Goal: Task Accomplishment & Management: Manage account settings

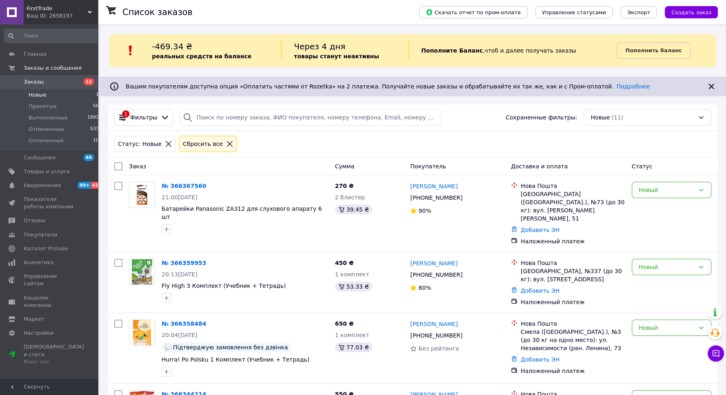
click at [40, 97] on span "Новые" at bounding box center [38, 94] width 18 height 7
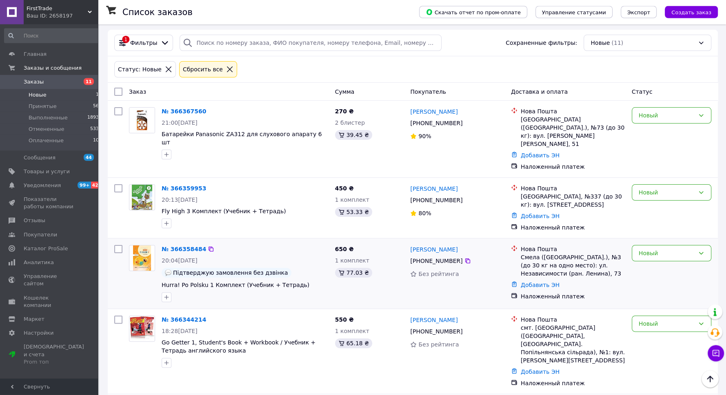
scroll to position [73, 0]
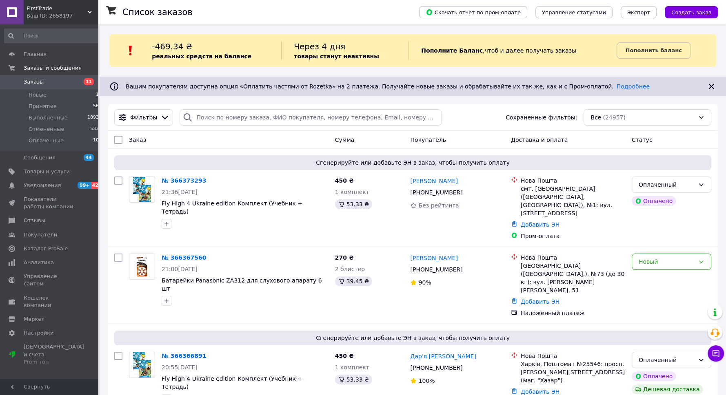
click at [91, 10] on div "FirstTrade Ваш ID: 2658197" at bounding box center [61, 12] width 74 height 24
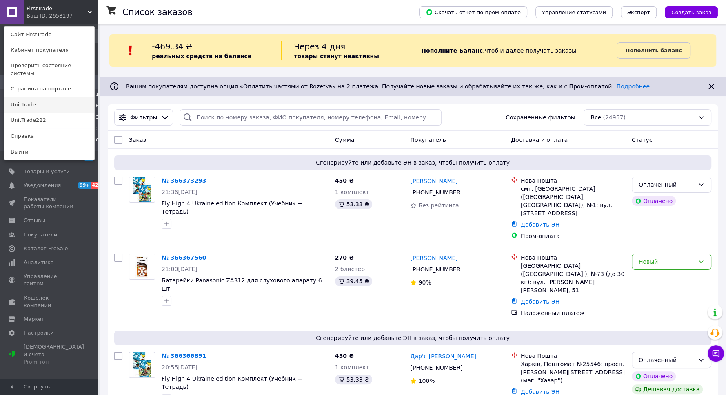
click at [33, 102] on link "UnitTrade" at bounding box center [49, 104] width 90 height 15
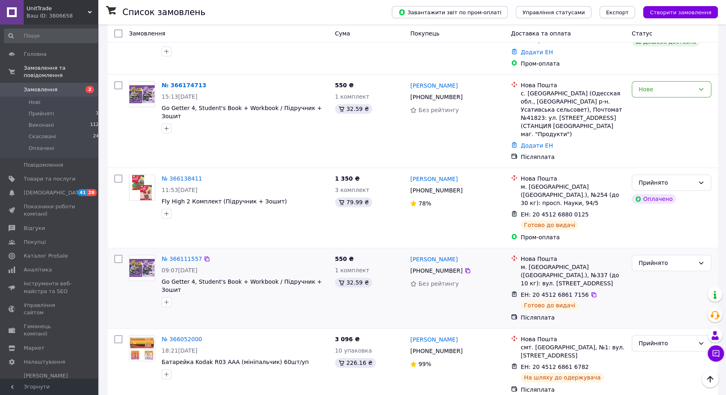
scroll to position [440, 0]
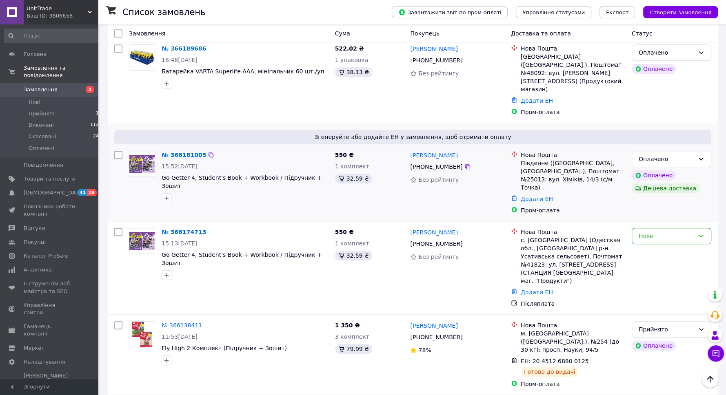
click at [178, 150] on div "№ 366181005" at bounding box center [184, 155] width 46 height 10
click at [179, 152] on link "№ 366181005" at bounding box center [183, 155] width 44 height 7
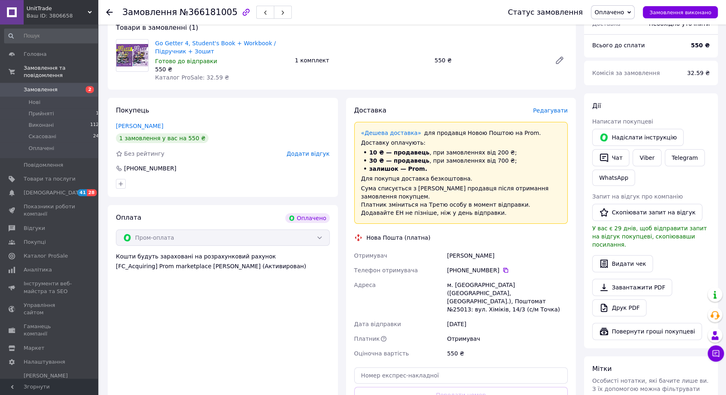
scroll to position [180, 0]
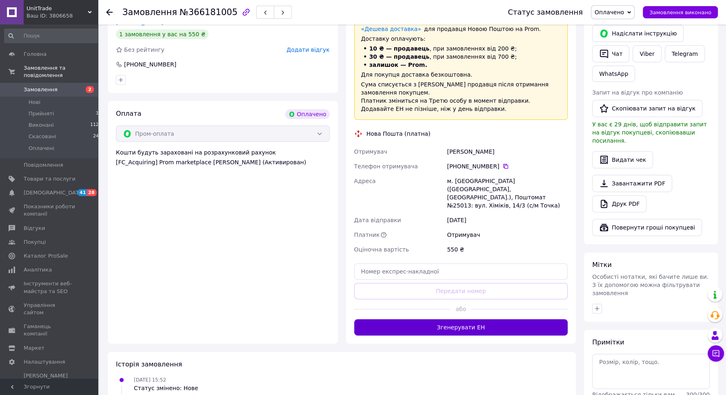
click at [426, 319] on button "Згенерувати ЕН" at bounding box center [461, 327] width 214 height 16
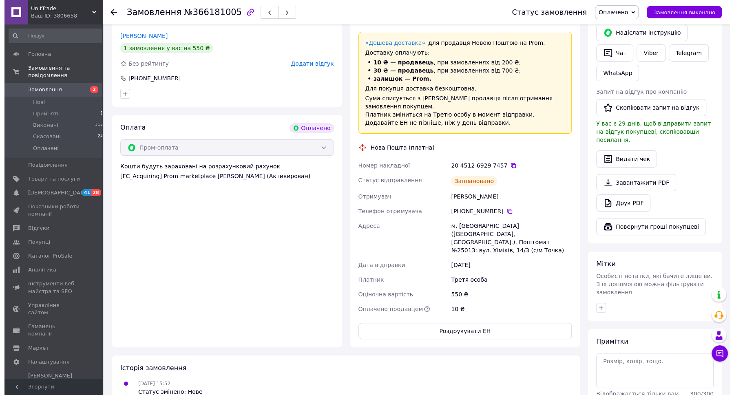
scroll to position [0, 0]
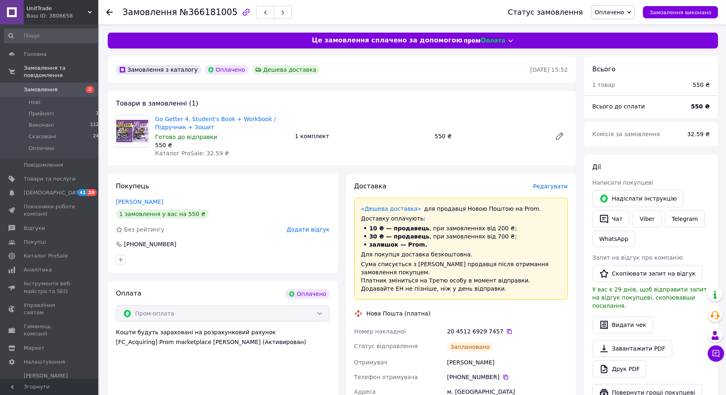
click at [631, 14] on span "Оплачено" at bounding box center [613, 12] width 44 height 14
click at [630, 30] on li "Прийнято" at bounding box center [612, 28] width 43 height 12
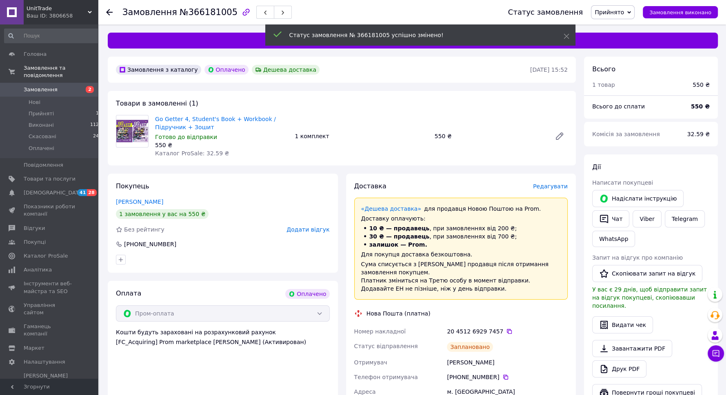
click at [107, 14] on icon at bounding box center [109, 12] width 7 height 7
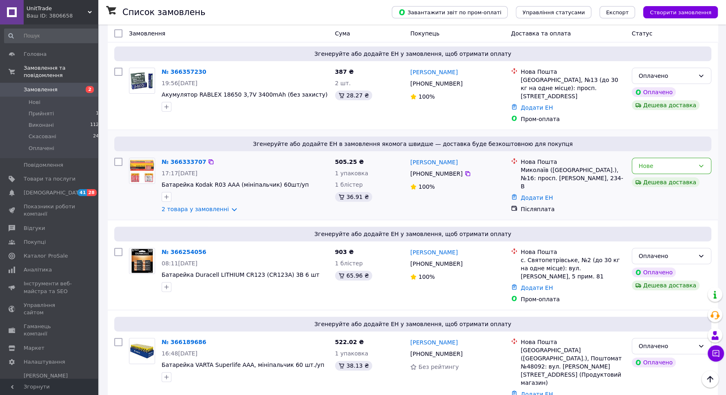
scroll to position [220, 0]
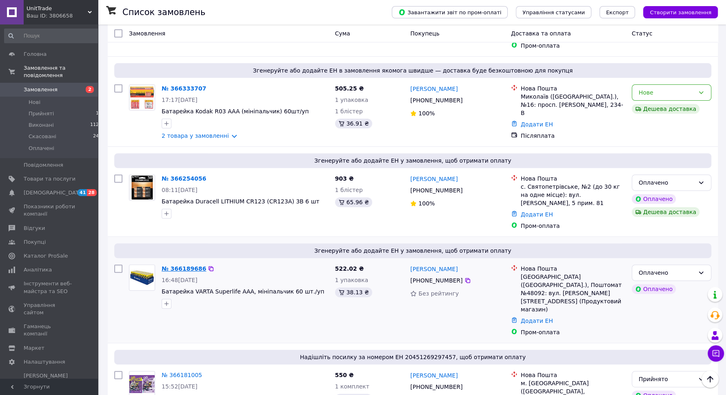
click at [173, 265] on link "№ 366189686" at bounding box center [183, 268] width 44 height 7
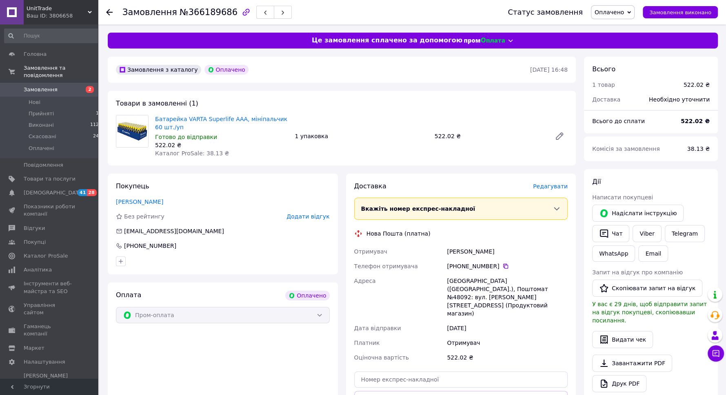
scroll to position [199, 0]
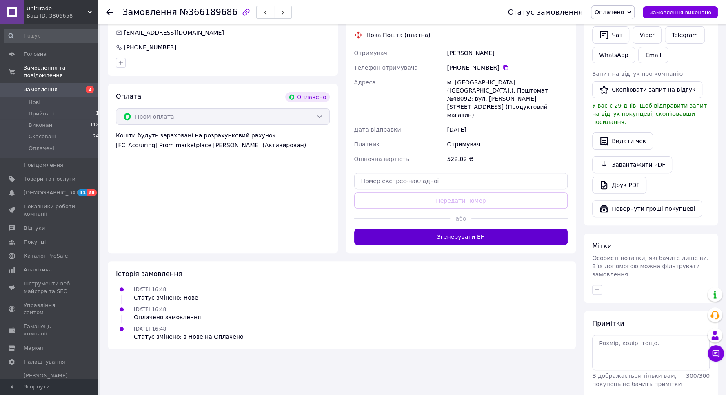
click at [434, 229] on button "Згенерувати ЕН" at bounding box center [461, 237] width 214 height 16
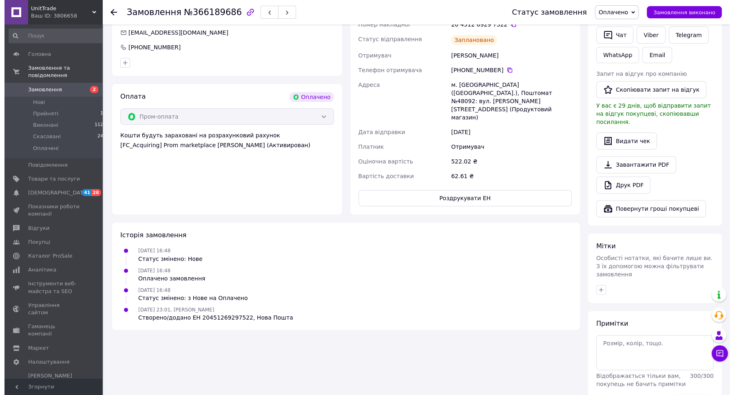
scroll to position [0, 0]
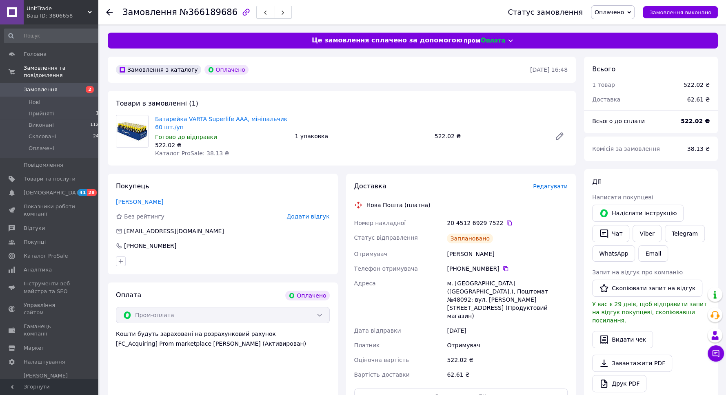
click at [612, 12] on span "Оплачено" at bounding box center [608, 12] width 29 height 7
click at [611, 24] on li "Прийнято" at bounding box center [612, 28] width 43 height 12
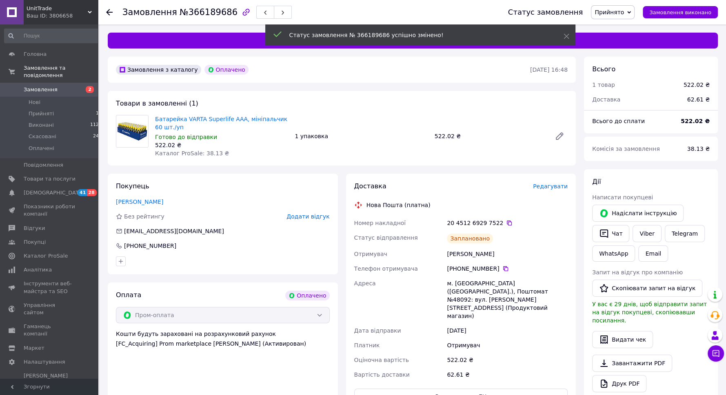
click at [108, 14] on use at bounding box center [109, 12] width 7 height 7
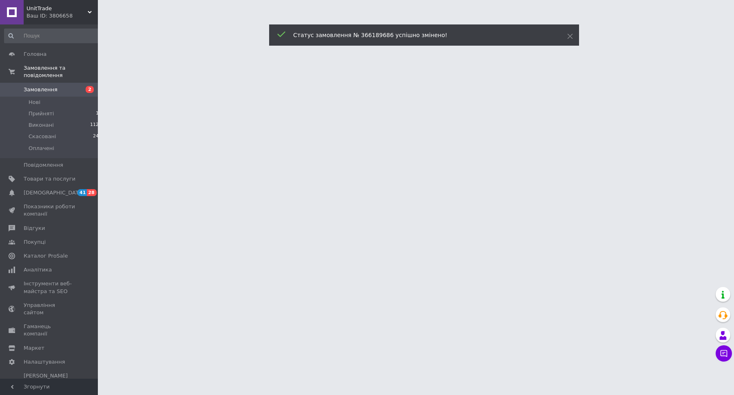
click at [82, 13] on div "Ваш ID: 3806658" at bounding box center [62, 15] width 71 height 7
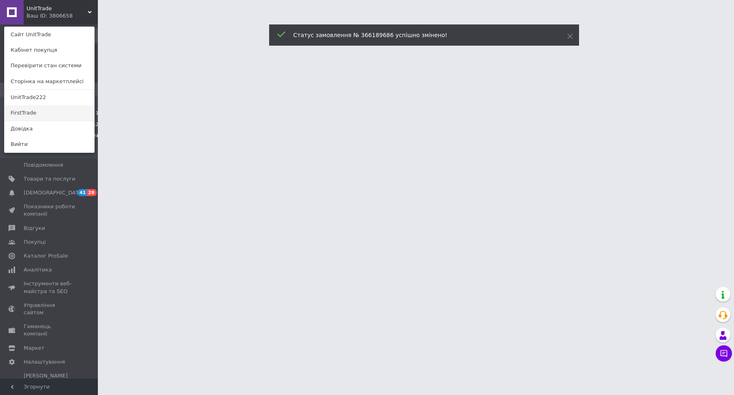
click at [49, 115] on link "FirstTrade" at bounding box center [49, 112] width 90 height 15
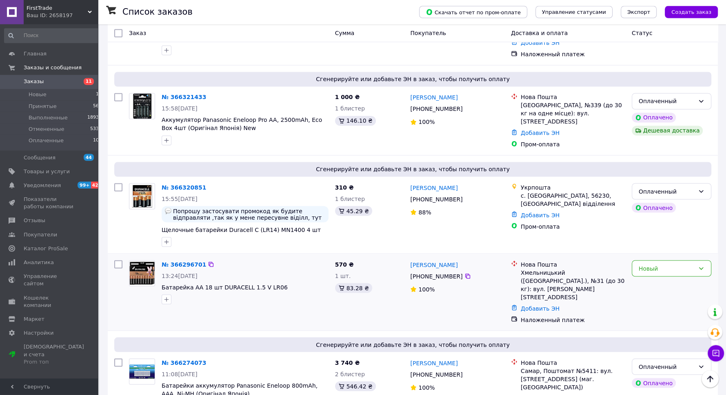
scroll to position [1303, 0]
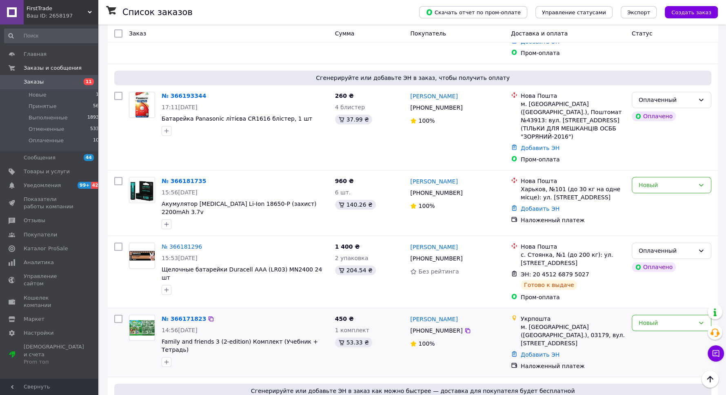
scroll to position [367, 0]
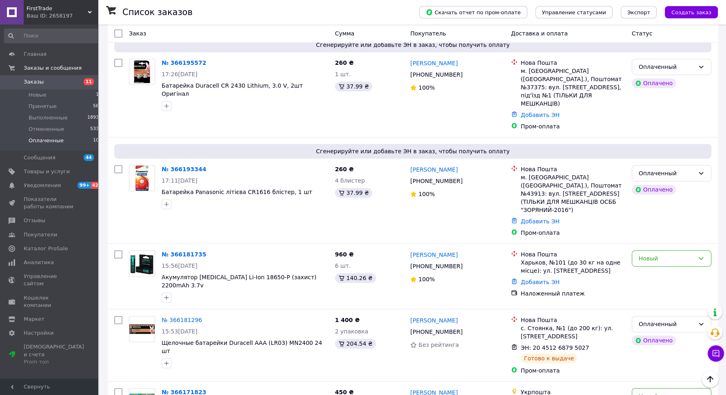
click at [61, 145] on li "Оплаченные 106" at bounding box center [53, 142] width 106 height 15
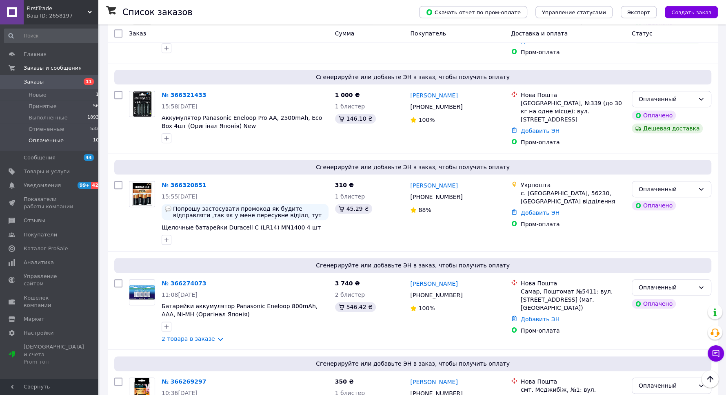
scroll to position [807, 0]
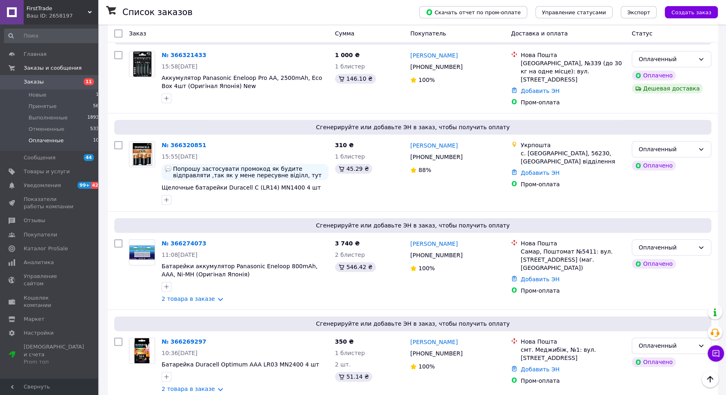
click at [85, 12] on span "FirstTrade" at bounding box center [57, 8] width 61 height 7
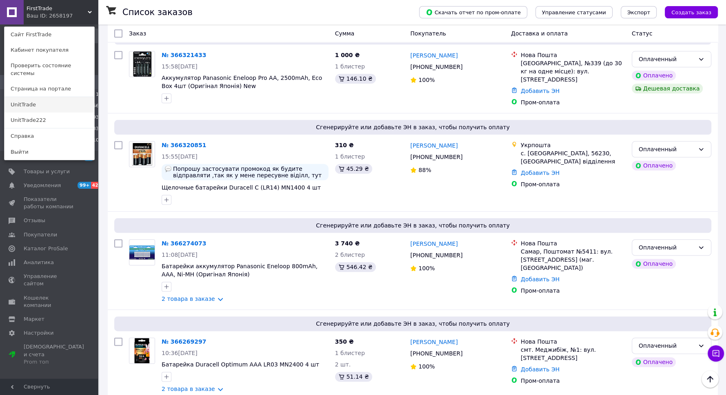
click at [53, 97] on link "UnitTrade" at bounding box center [49, 104] width 90 height 15
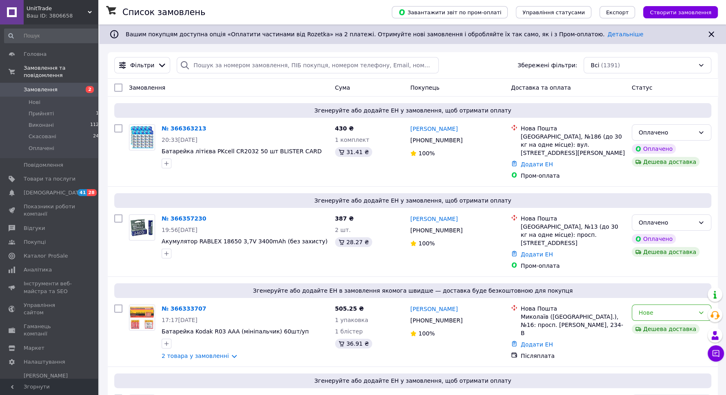
click at [86, 10] on span "UnitTrade" at bounding box center [57, 8] width 61 height 7
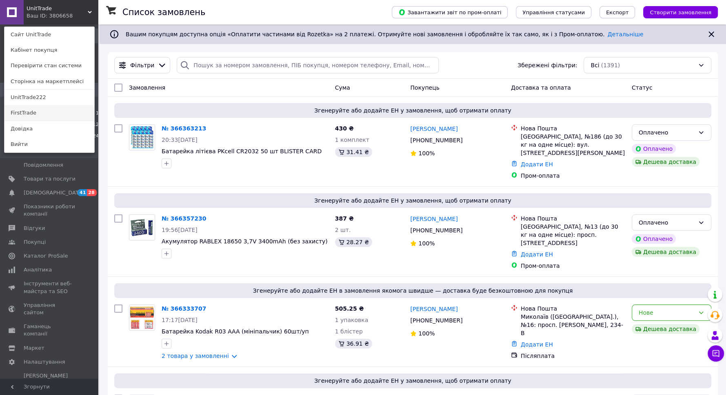
click at [47, 111] on link "FirstTrade" at bounding box center [49, 112] width 90 height 15
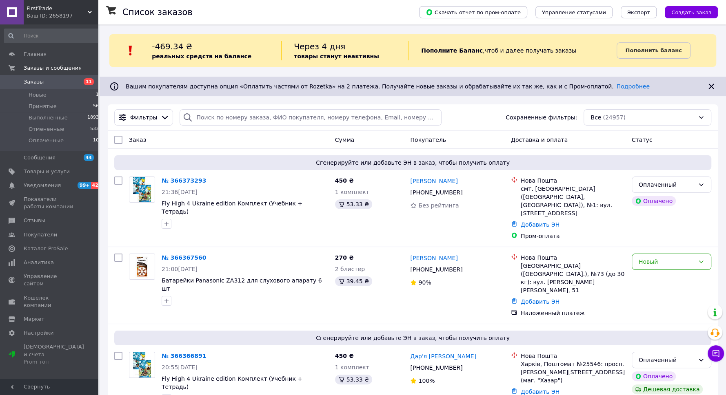
click at [193, 108] on div "Фильтры Сохраненные фильтры: Все (24957)" at bounding box center [413, 117] width 610 height 27
click at [195, 112] on input "search" at bounding box center [309, 117] width 261 height 16
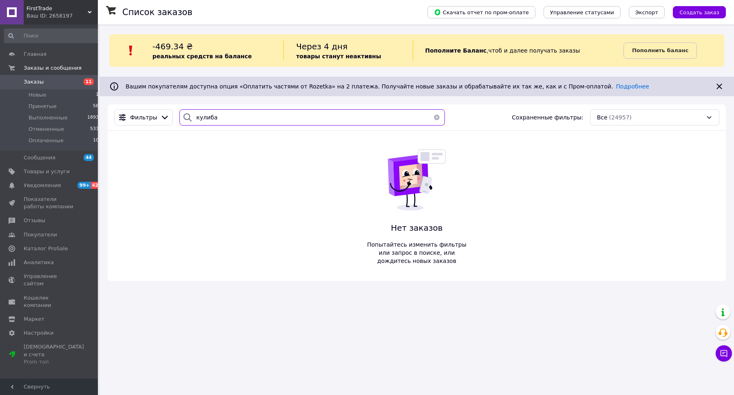
type input "кулиба"
click at [62, 143] on li "Оплаченные 106" at bounding box center [53, 142] width 106 height 15
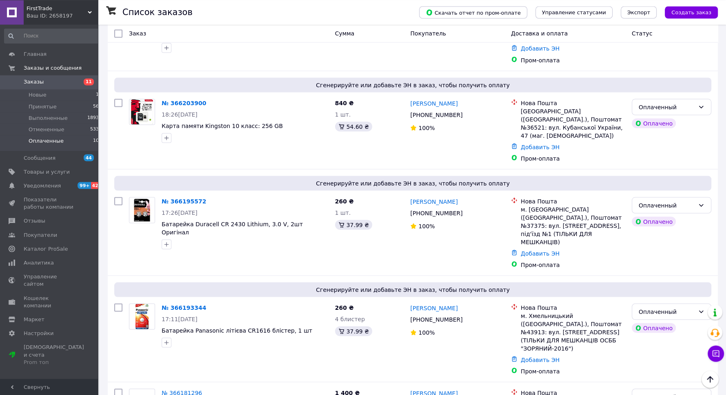
scroll to position [1395, 0]
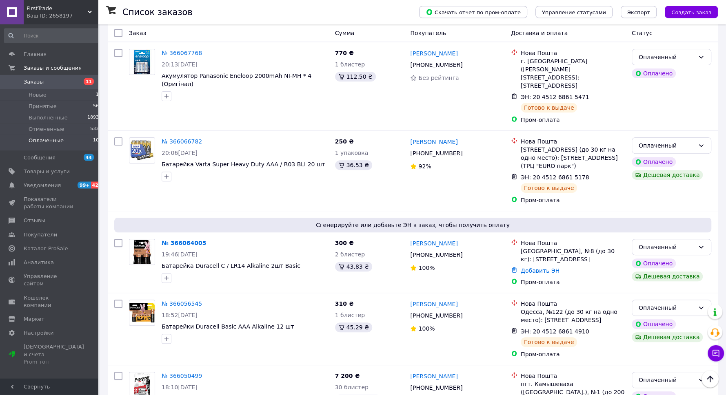
scroll to position [294, 0]
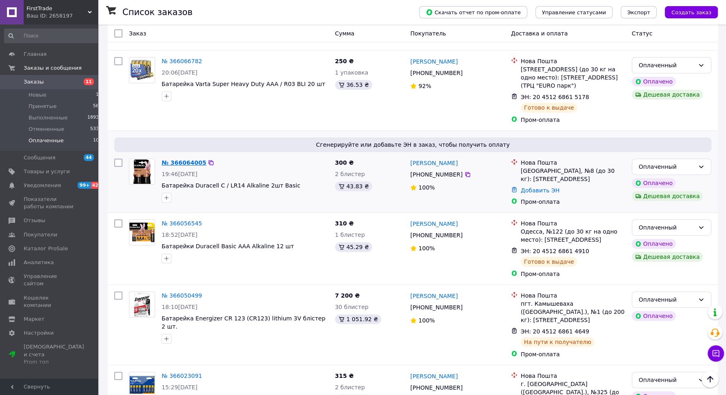
click at [170, 159] on link "№ 366064005" at bounding box center [183, 162] width 44 height 7
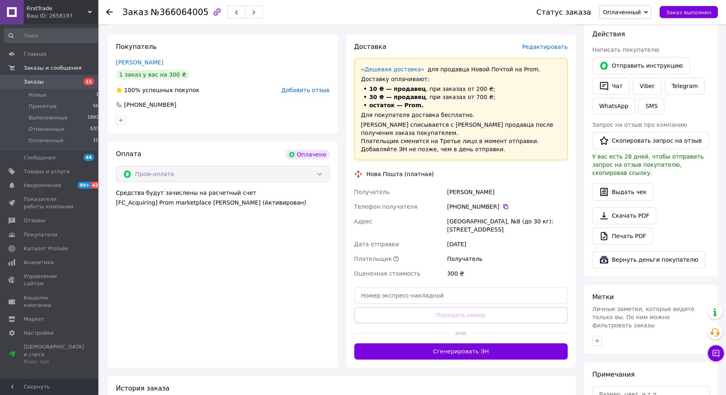
scroll to position [199, 0]
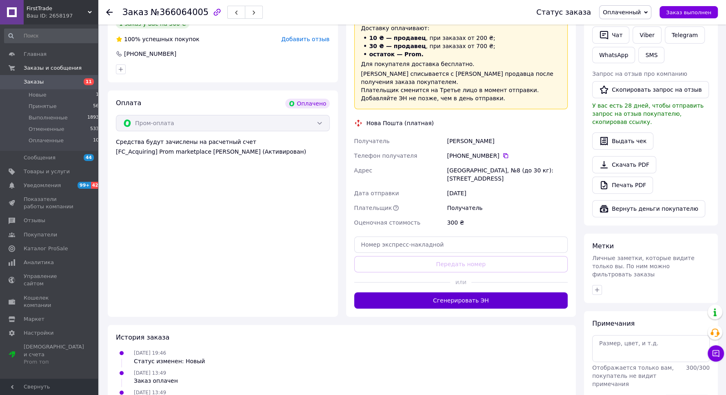
click at [444, 292] on button "Сгенерировать ЭН" at bounding box center [461, 300] width 214 height 16
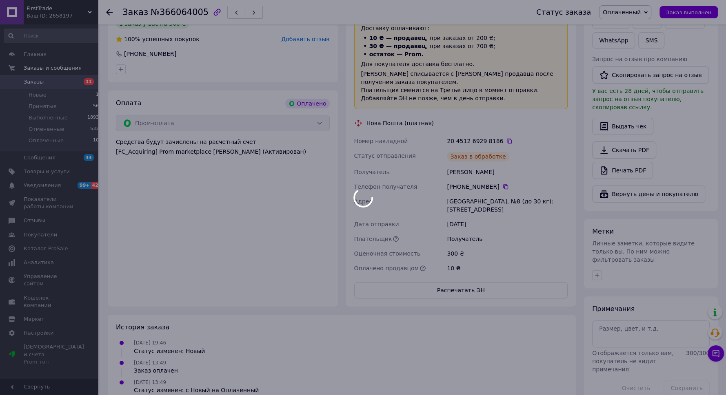
scroll to position [185, 0]
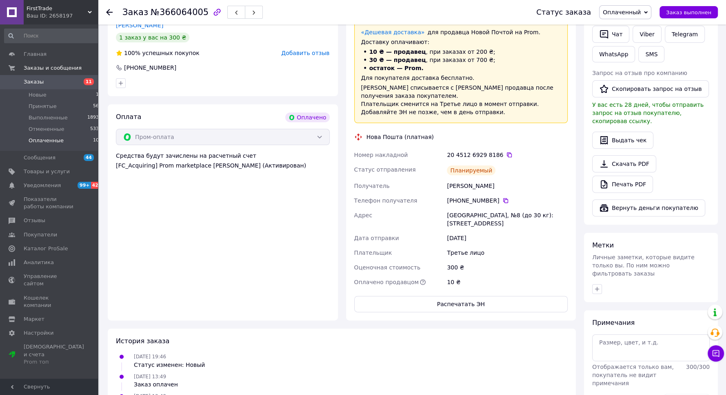
click at [50, 139] on span "Оплаченные" at bounding box center [46, 140] width 35 height 7
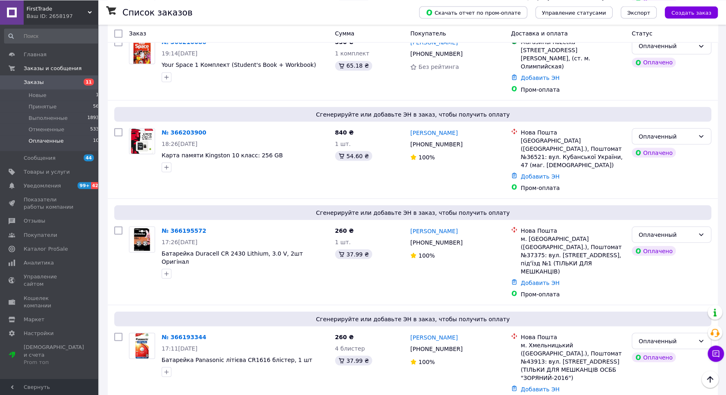
scroll to position [1395, 0]
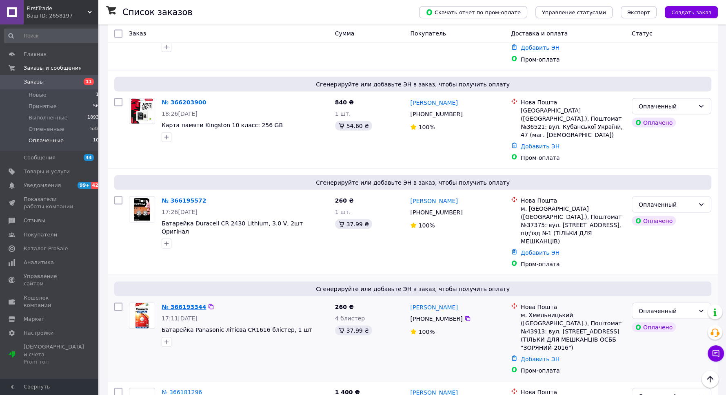
click at [175, 303] on link "№ 366193344" at bounding box center [183, 306] width 44 height 7
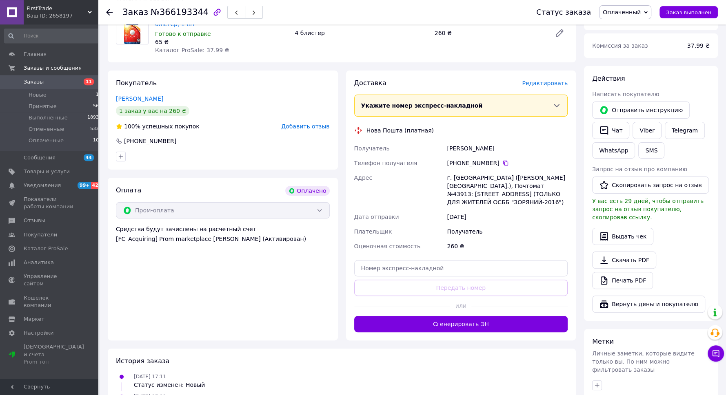
scroll to position [199, 0]
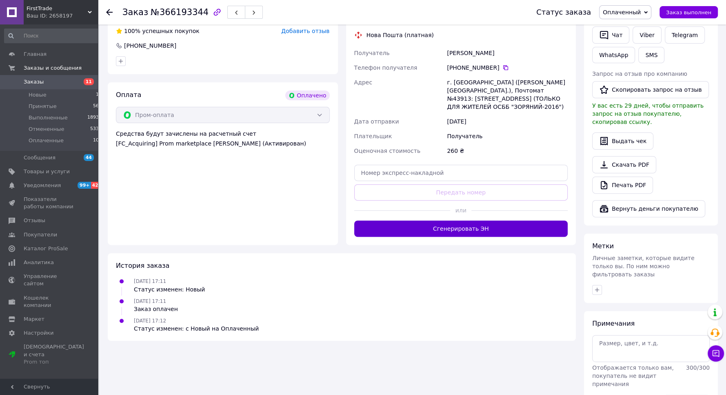
click at [429, 221] on button "Сгенерировать ЭН" at bounding box center [461, 229] width 214 height 16
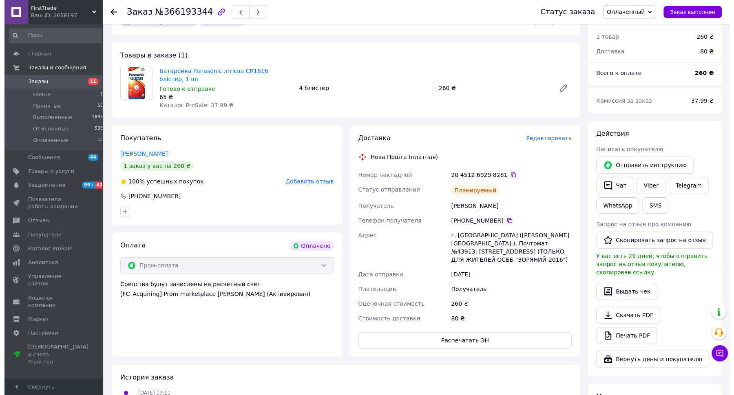
scroll to position [0, 0]
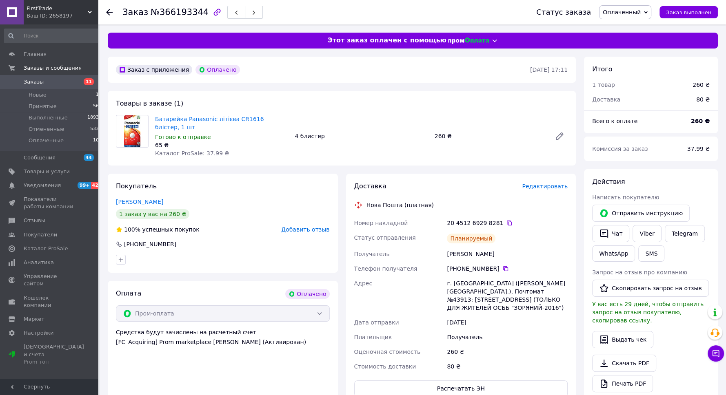
click at [106, 8] on div at bounding box center [114, 12] width 16 height 24
click at [107, 8] on div at bounding box center [114, 12] width 16 height 24
click at [110, 12] on use at bounding box center [109, 12] width 7 height 7
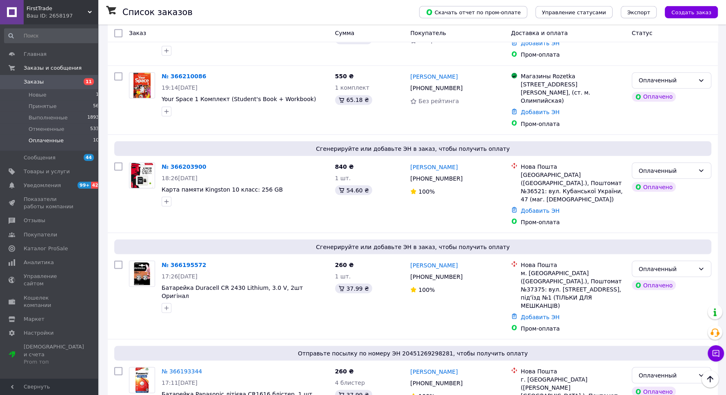
scroll to position [1299, 0]
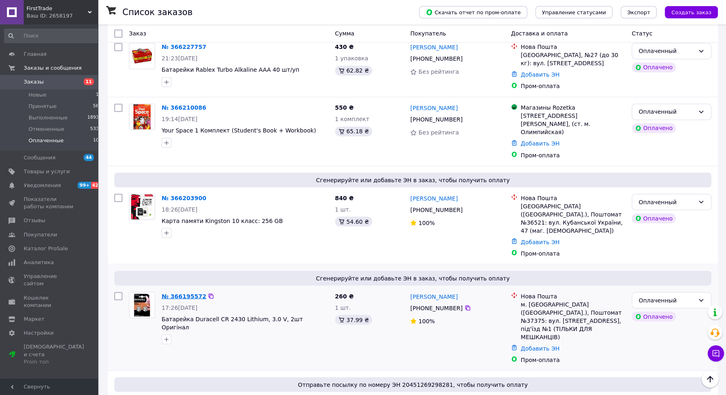
click at [177, 293] on link "№ 366195572" at bounding box center [183, 296] width 44 height 7
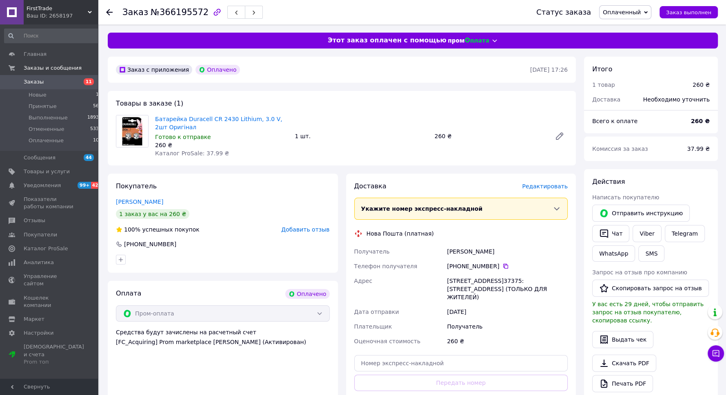
scroll to position [199, 0]
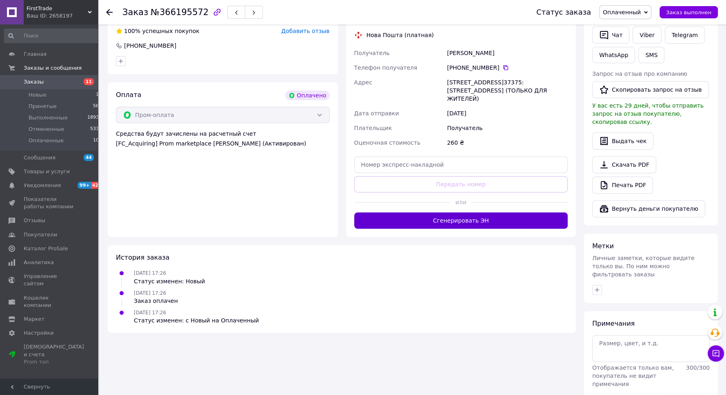
click at [413, 212] on button "Сгенерировать ЭН" at bounding box center [461, 220] width 214 height 16
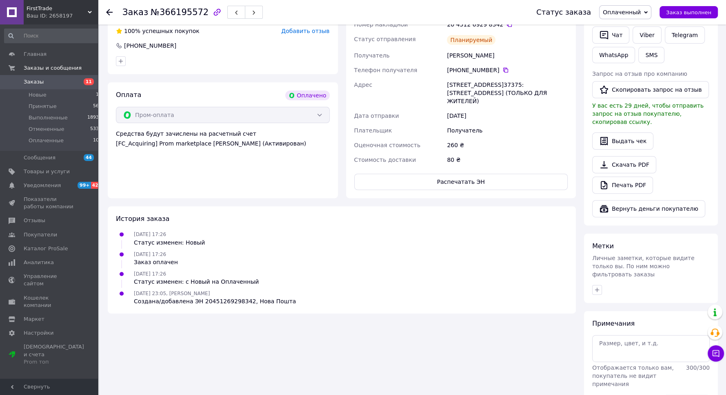
click at [106, 13] on div "Заказ №366195572 Статус заказа Оплаченный Принят Выполнен Отменен Заказ выполнен" at bounding box center [412, 12] width 628 height 24
click at [110, 13] on use at bounding box center [109, 12] width 7 height 7
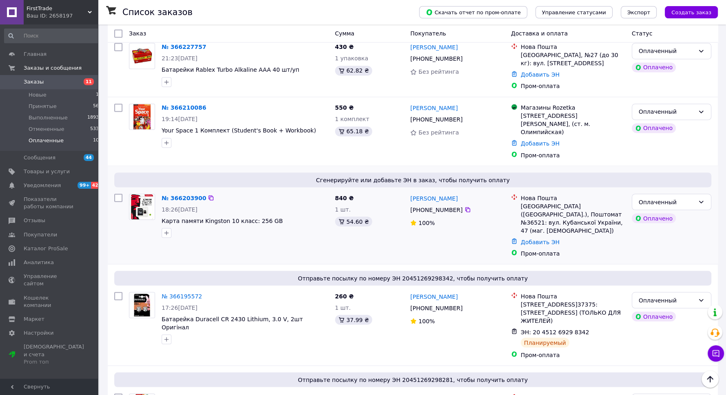
scroll to position [1152, 0]
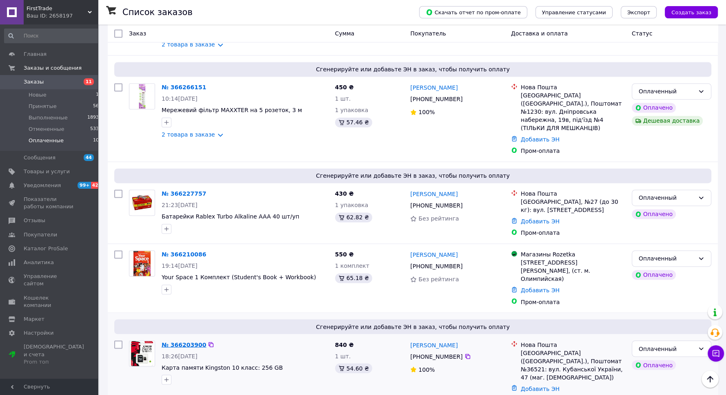
click at [173, 341] on link "№ 366203900" at bounding box center [183, 344] width 44 height 7
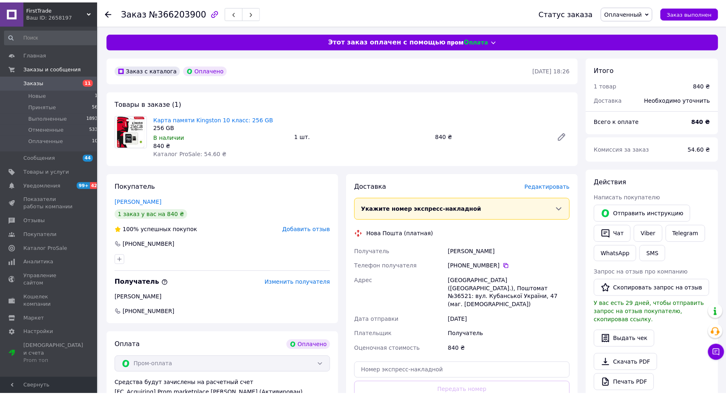
scroll to position [45, 0]
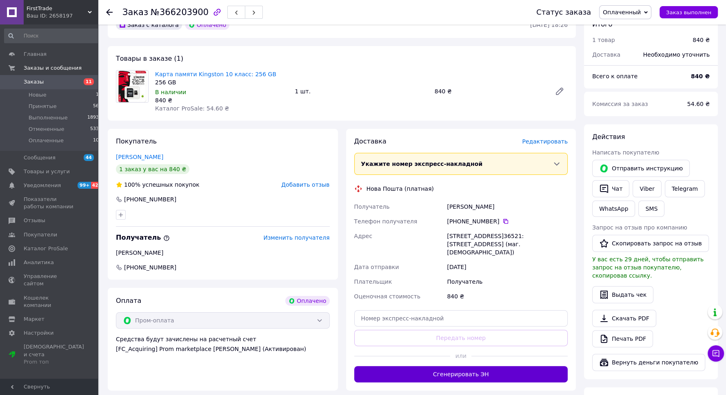
click at [458, 366] on button "Сгенерировать ЭН" at bounding box center [461, 374] width 214 height 16
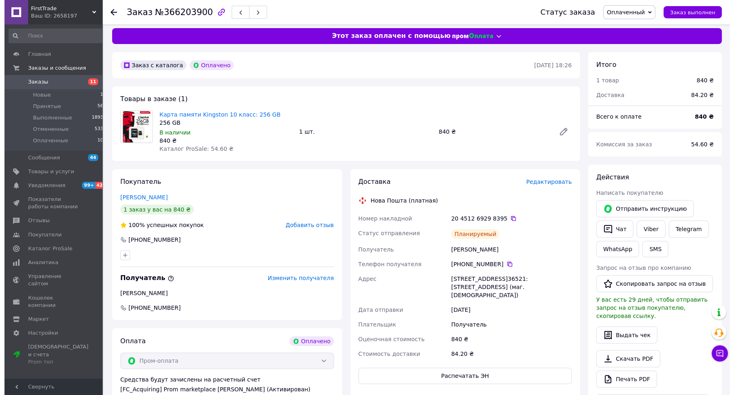
scroll to position [0, 0]
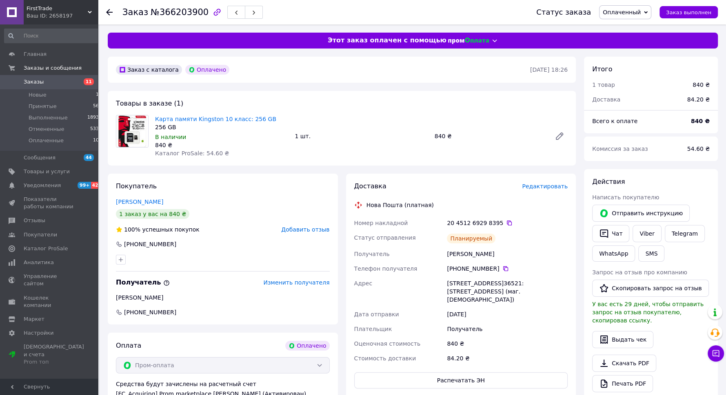
click at [105, 7] on div "Заказ №366203900 Статус заказа Оплаченный Принят Выполнен Отменен Заказ выполнен" at bounding box center [412, 12] width 628 height 24
click at [108, 13] on use at bounding box center [109, 12] width 7 height 7
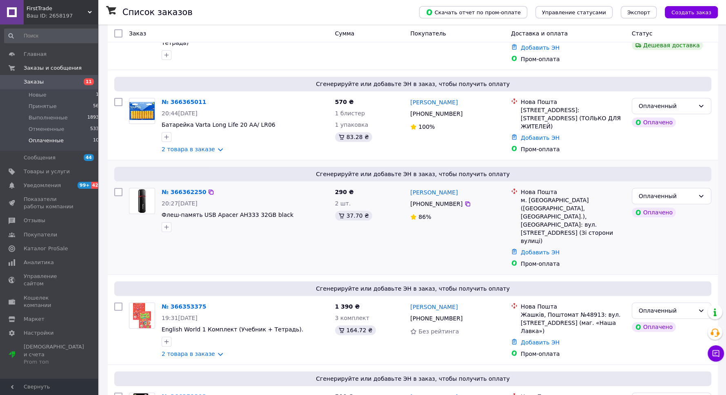
scroll to position [1152, 0]
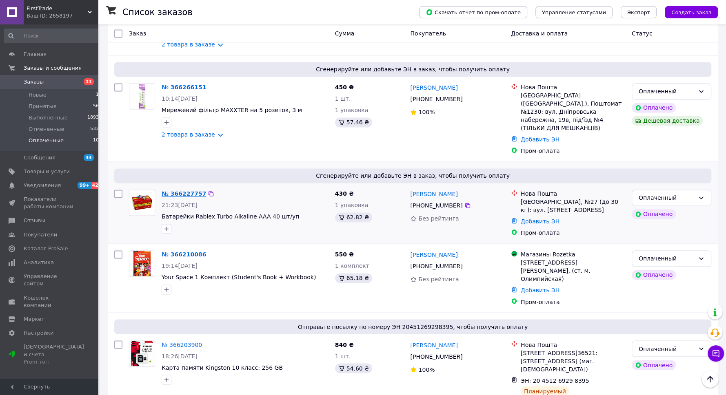
click at [180, 190] on link "№ 366227757" at bounding box center [183, 193] width 44 height 7
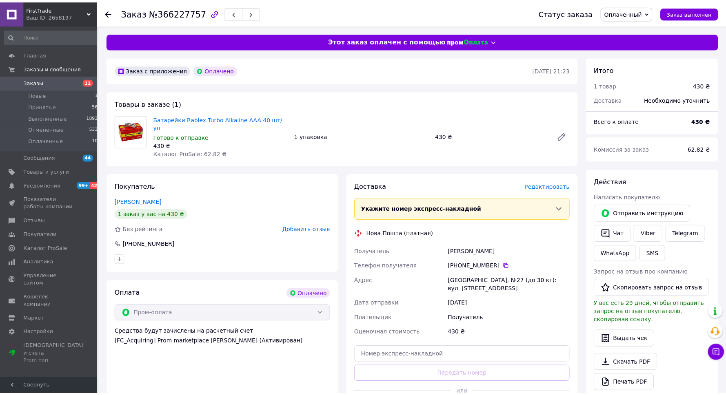
scroll to position [199, 0]
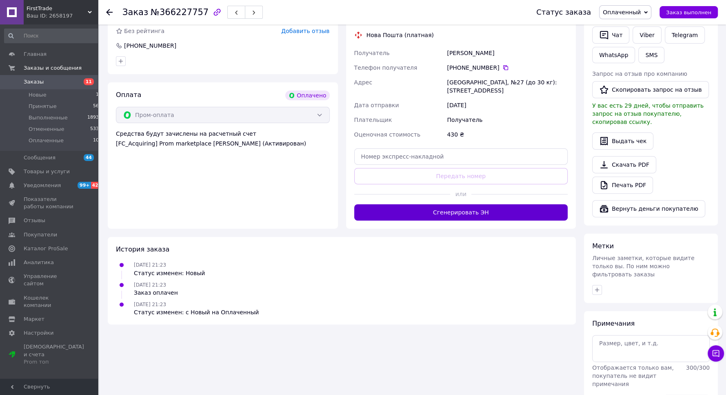
click at [451, 204] on button "Сгенерировать ЭН" at bounding box center [461, 212] width 214 height 16
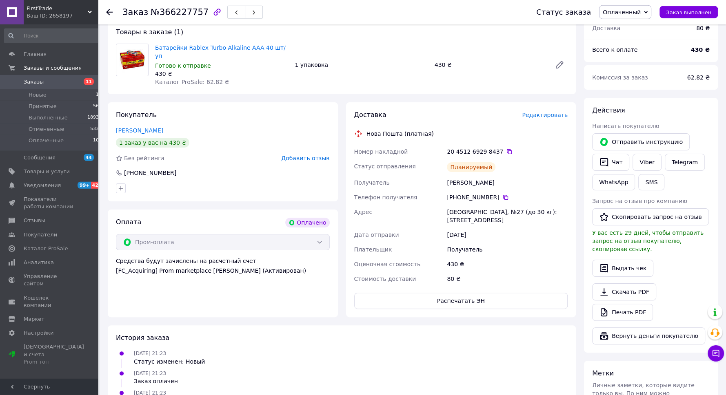
scroll to position [52, 0]
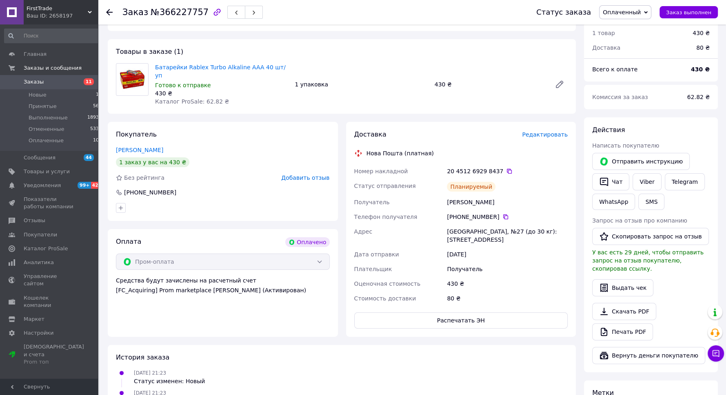
click at [107, 11] on icon at bounding box center [109, 12] width 7 height 7
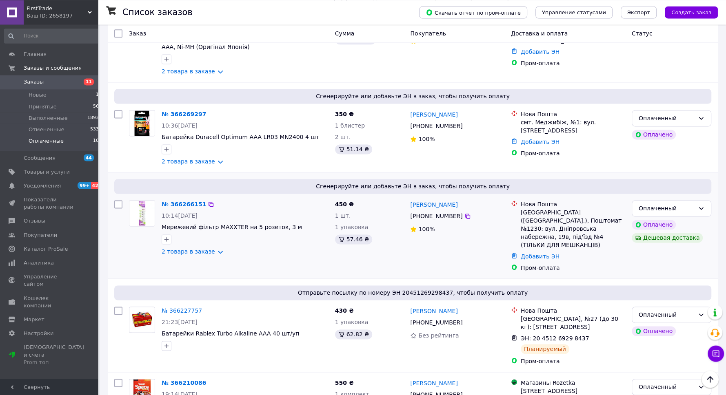
scroll to position [1028, 0]
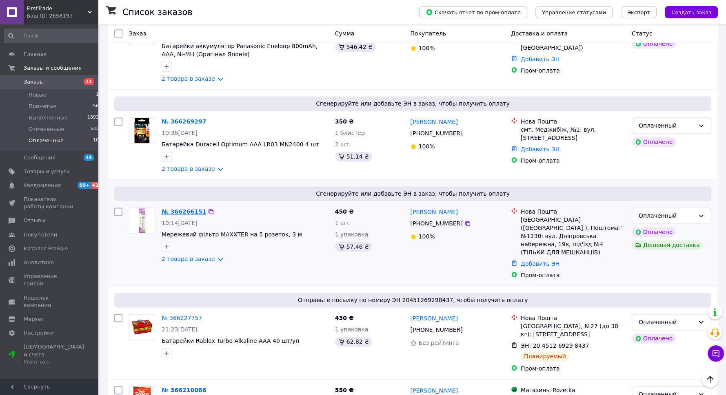
click at [184, 208] on link "№ 366266151" at bounding box center [183, 211] width 44 height 7
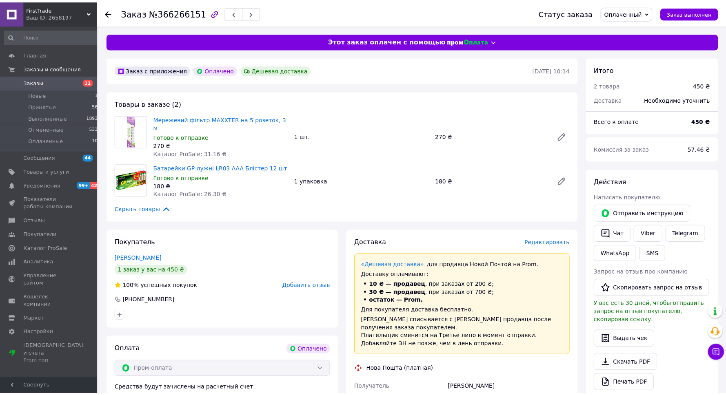
scroll to position [229, 0]
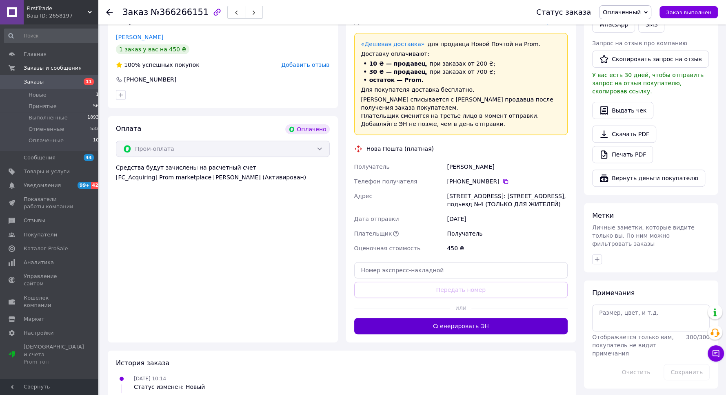
click at [469, 318] on button "Сгенерировать ЭН" at bounding box center [461, 326] width 214 height 16
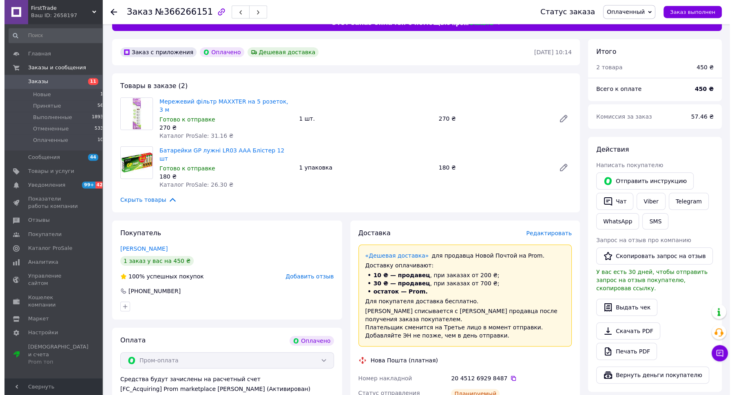
scroll to position [0, 0]
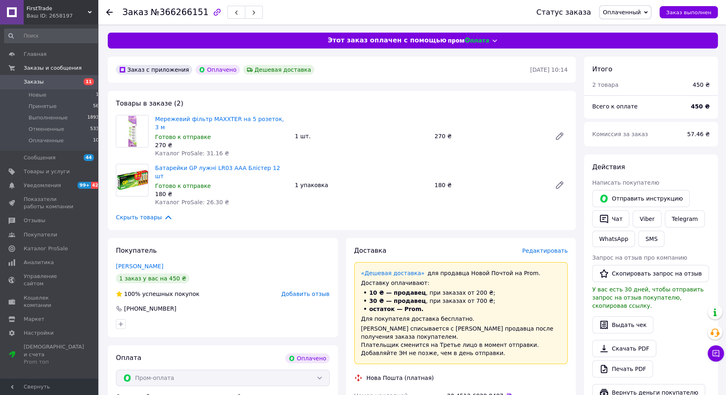
click at [106, 14] on icon at bounding box center [109, 12] width 7 height 7
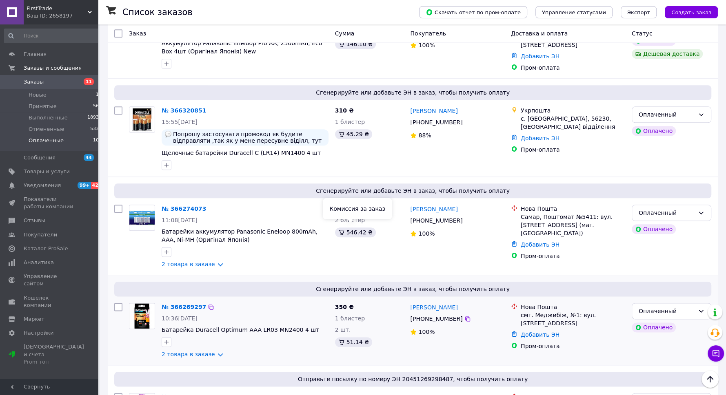
scroll to position [858, 0]
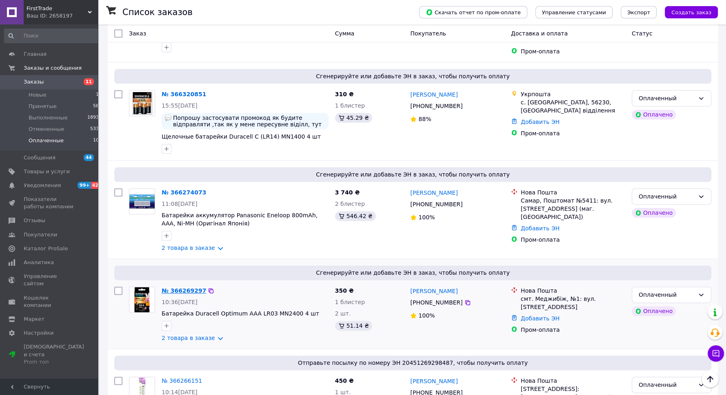
click at [175, 288] on link "№ 366269297" at bounding box center [183, 291] width 44 height 7
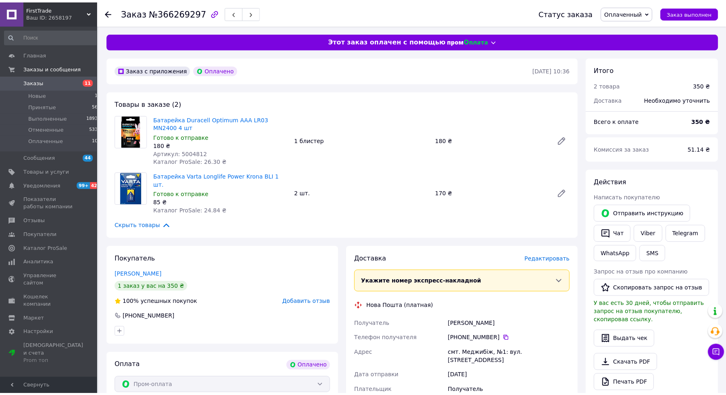
scroll to position [199, 0]
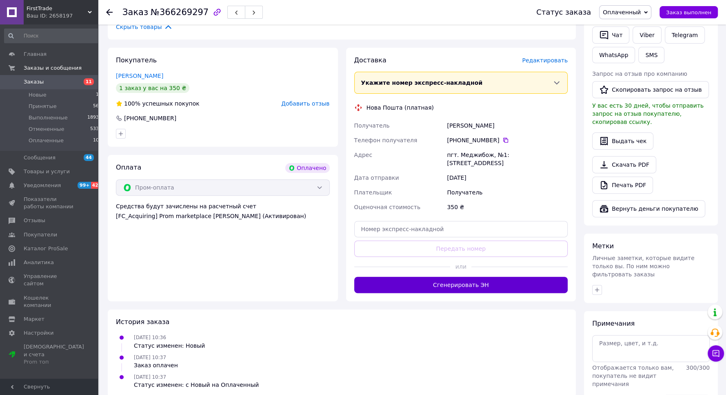
click at [455, 277] on button "Сгенерировать ЭН" at bounding box center [461, 285] width 214 height 16
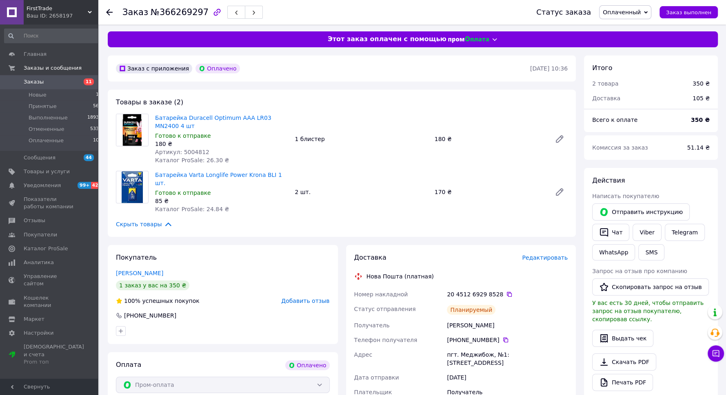
scroll to position [0, 0]
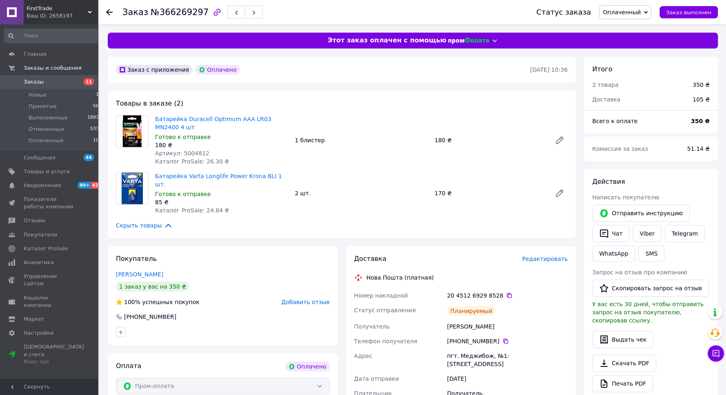
click at [113, 14] on div at bounding box center [114, 12] width 16 height 24
click at [108, 13] on use at bounding box center [109, 12] width 7 height 7
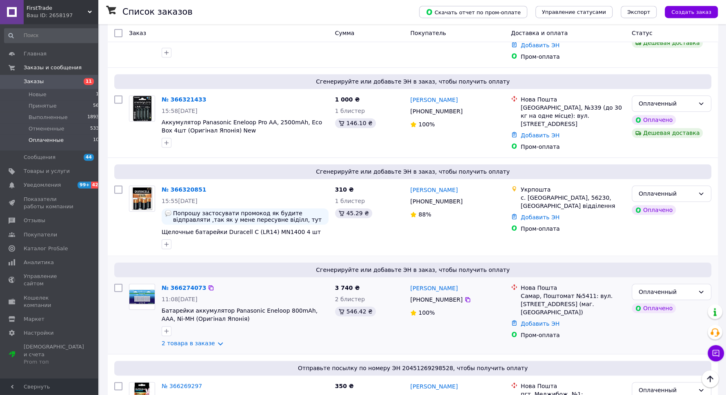
scroll to position [858, 0]
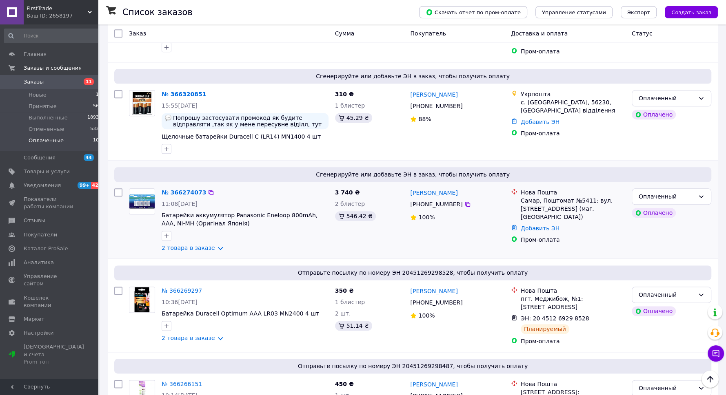
click at [166, 188] on div "№ 366274073" at bounding box center [184, 193] width 46 height 10
click at [172, 189] on link "№ 366274073" at bounding box center [183, 192] width 44 height 7
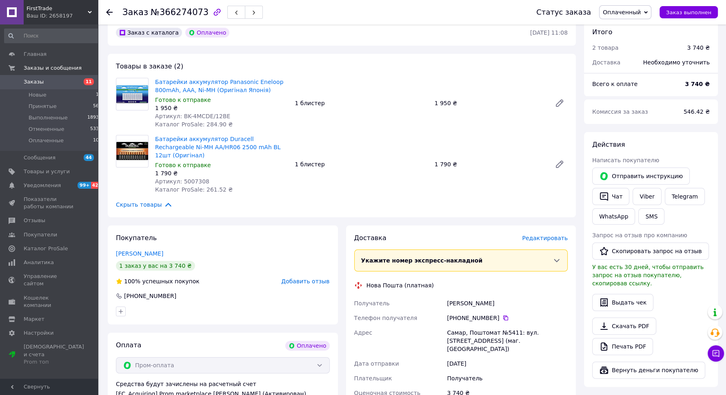
scroll to position [199, 0]
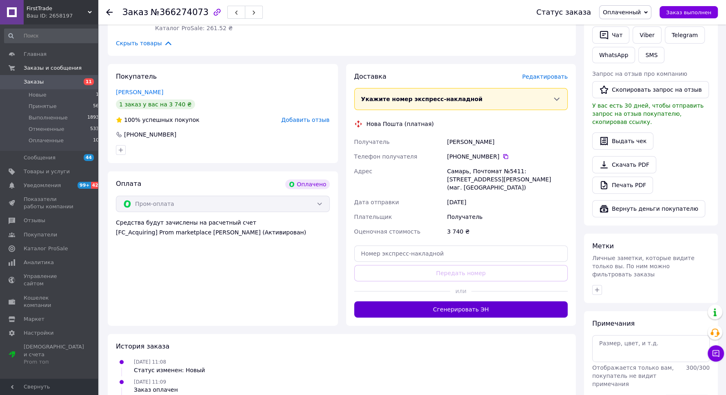
click at [428, 301] on button "Сгенерировать ЭН" at bounding box center [461, 309] width 214 height 16
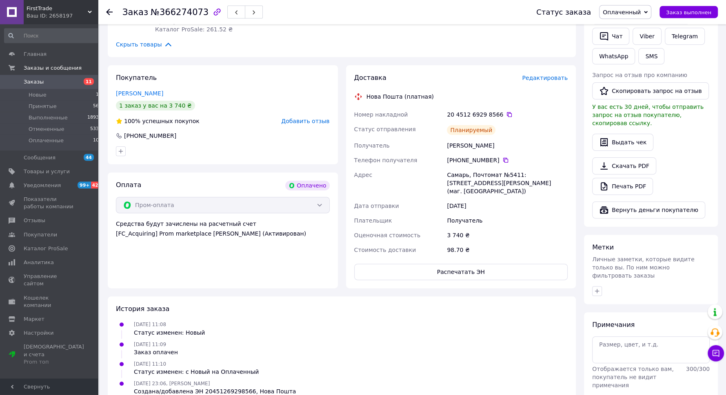
scroll to position [52, 0]
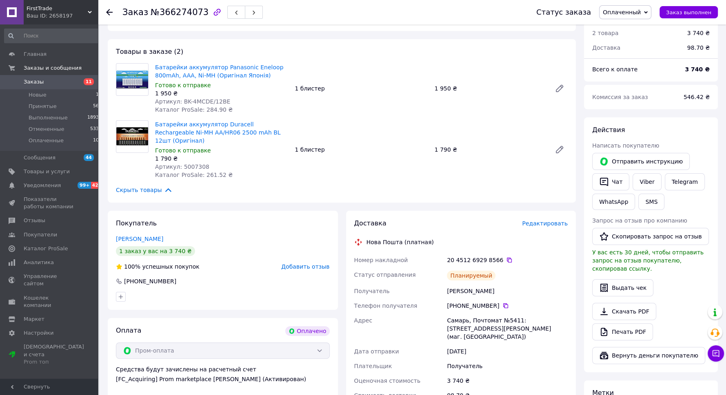
click at [110, 9] on icon at bounding box center [109, 12] width 7 height 7
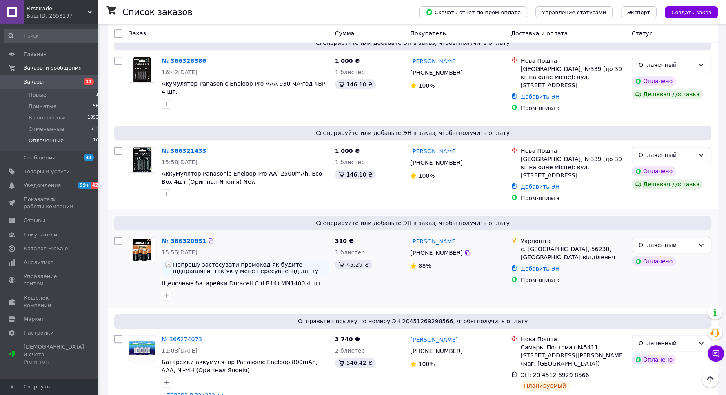
scroll to position [638, 0]
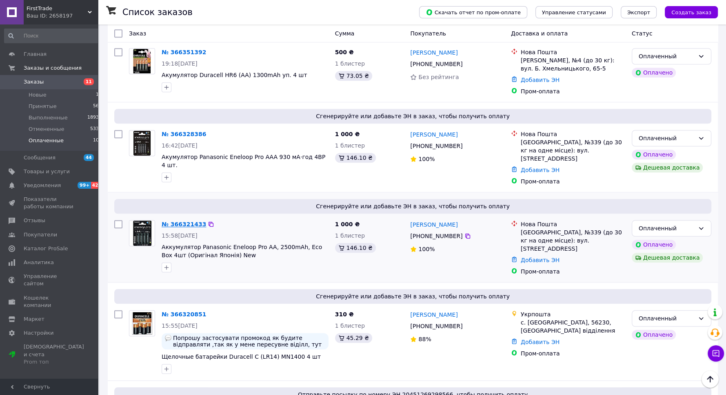
click at [181, 221] on link "№ 366321433" at bounding box center [183, 224] width 44 height 7
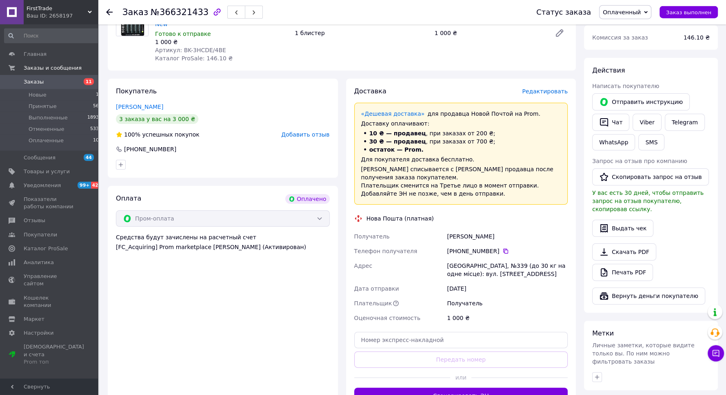
scroll to position [199, 0]
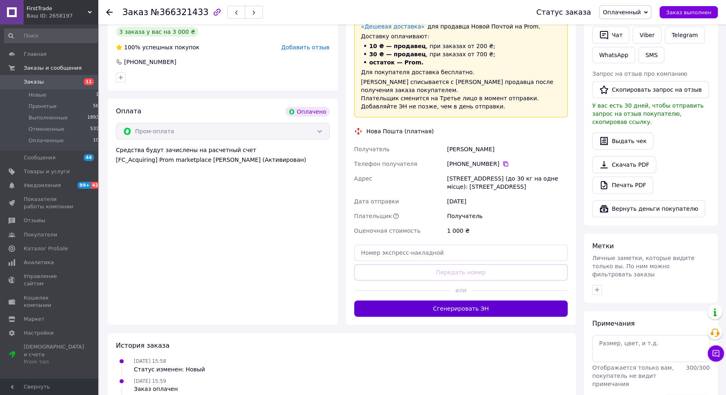
click at [434, 301] on button "Сгенерировать ЭН" at bounding box center [461, 309] width 214 height 16
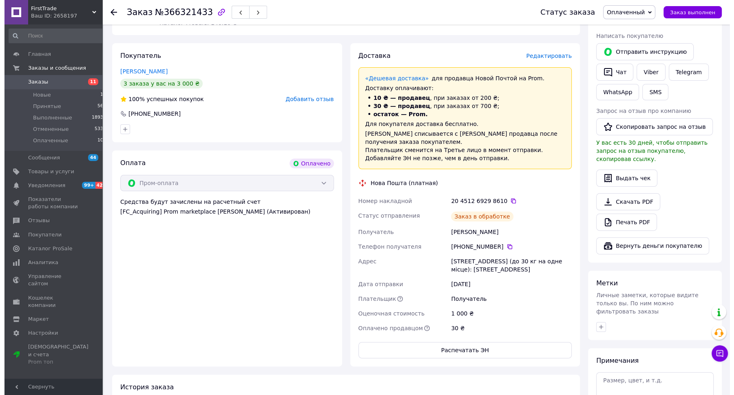
scroll to position [0, 0]
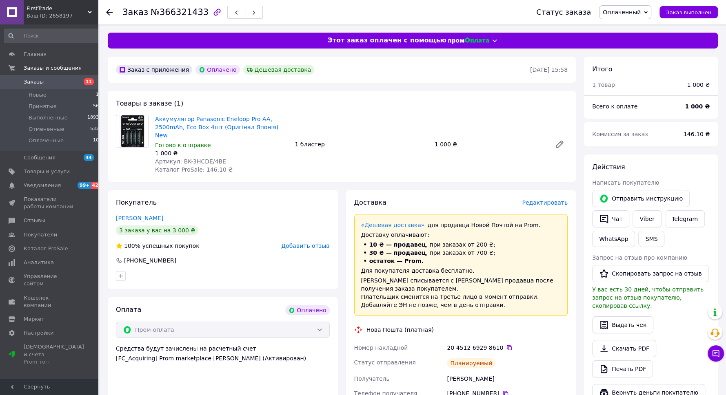
click at [112, 12] on use at bounding box center [109, 12] width 7 height 7
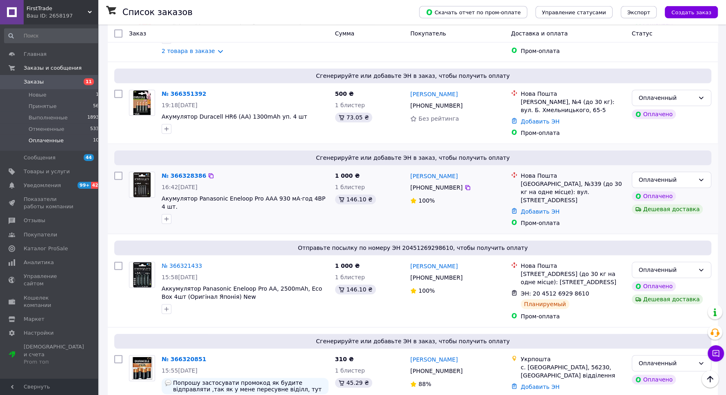
scroll to position [565, 0]
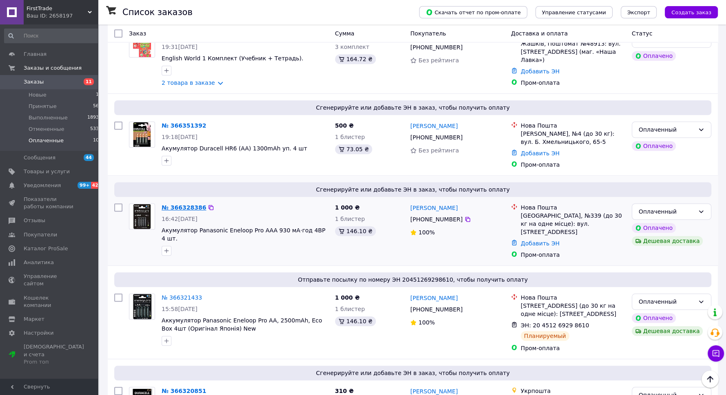
click at [171, 204] on link "№ 366328386" at bounding box center [183, 207] width 44 height 7
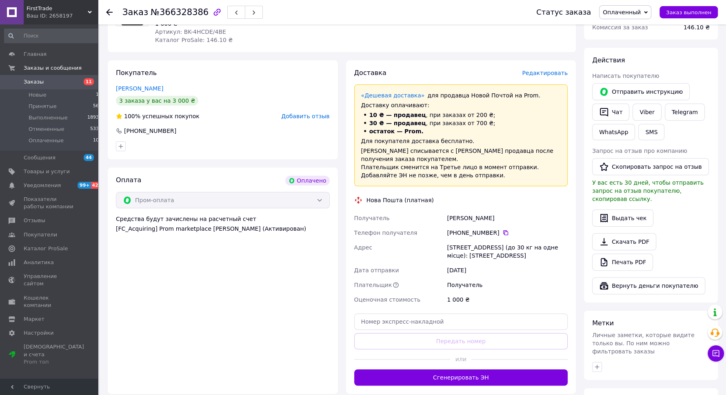
scroll to position [199, 0]
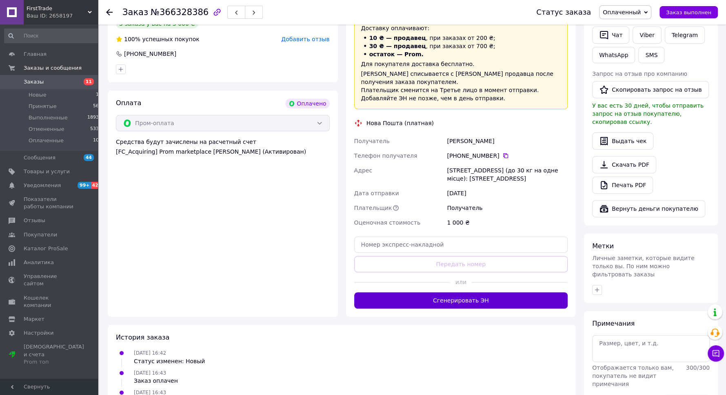
click at [420, 292] on button "Сгенерировать ЭН" at bounding box center [461, 300] width 214 height 16
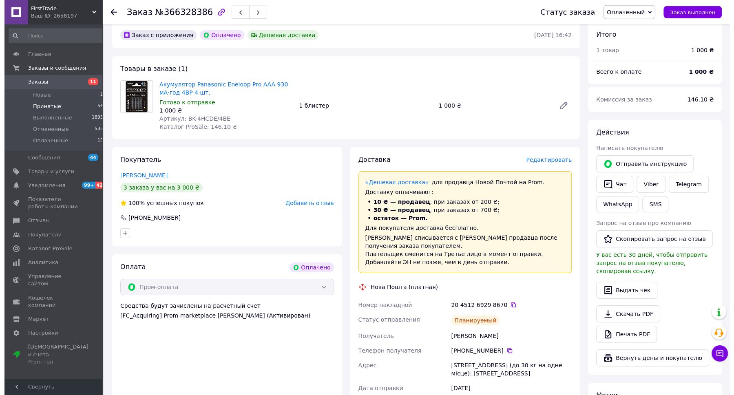
scroll to position [0, 0]
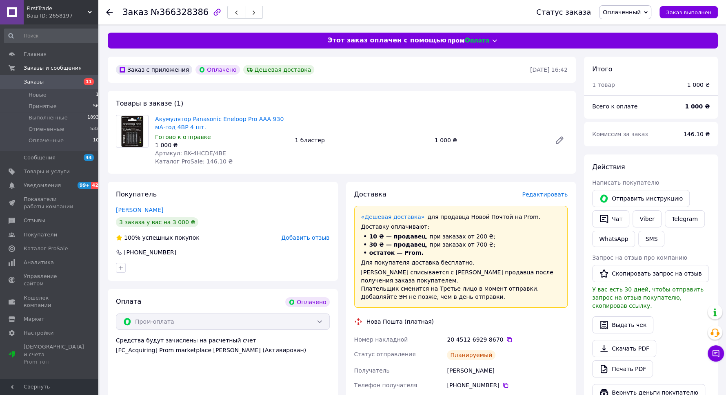
click at [110, 9] on div at bounding box center [109, 12] width 7 height 8
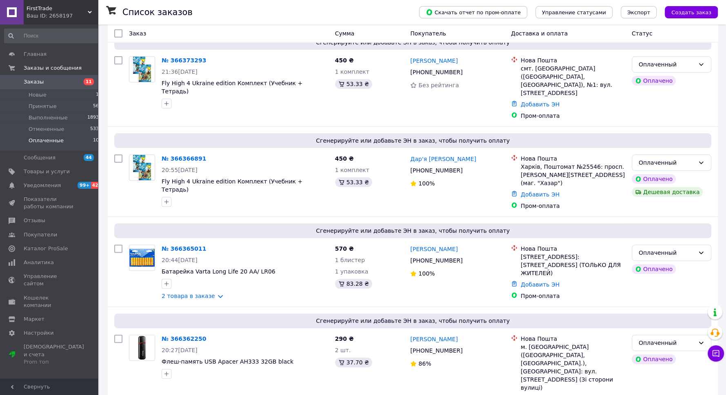
scroll to position [491, 0]
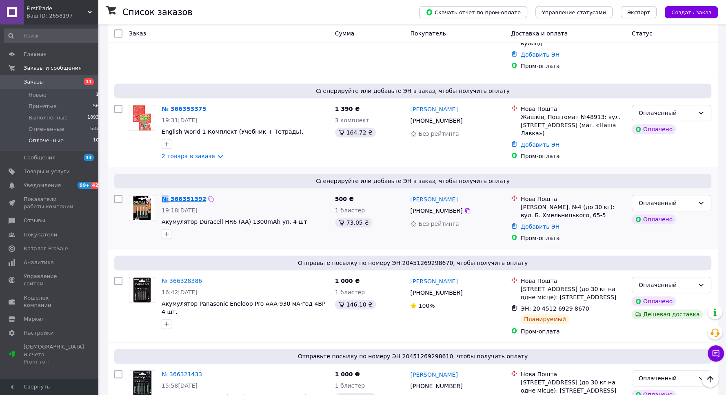
click at [164, 194] on div "№ 366351392" at bounding box center [184, 199] width 46 height 10
click at [167, 196] on link "№ 366351392" at bounding box center [183, 199] width 44 height 7
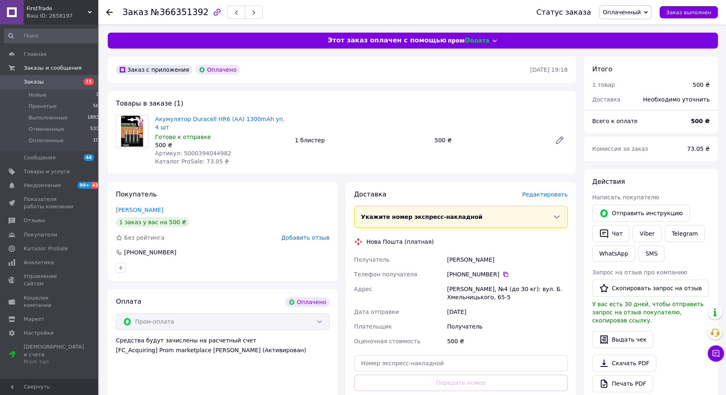
scroll to position [199, 0]
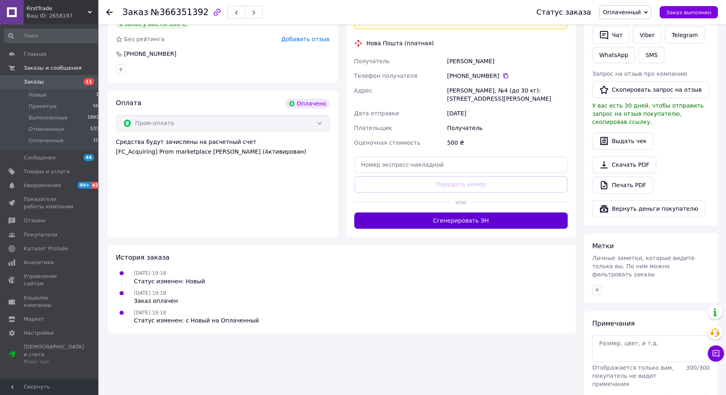
click at [428, 212] on button "Сгенерировать ЭН" at bounding box center [461, 220] width 214 height 16
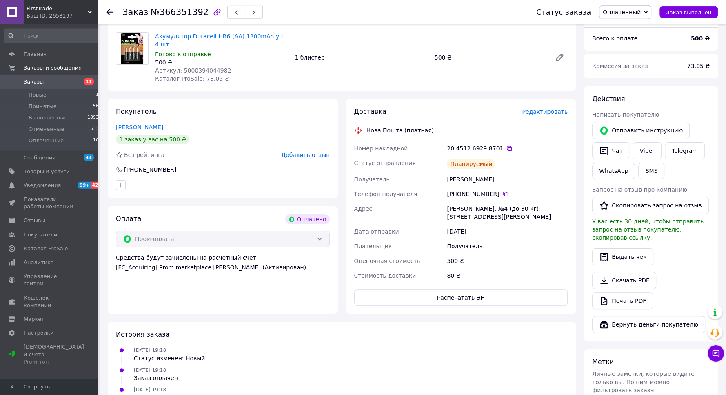
scroll to position [52, 0]
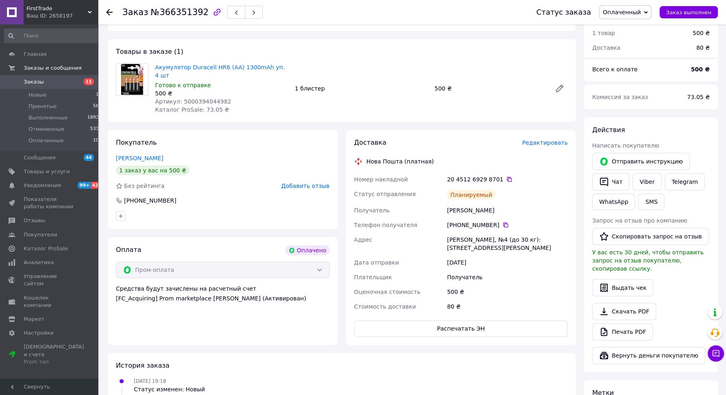
click at [108, 13] on use at bounding box center [109, 12] width 7 height 7
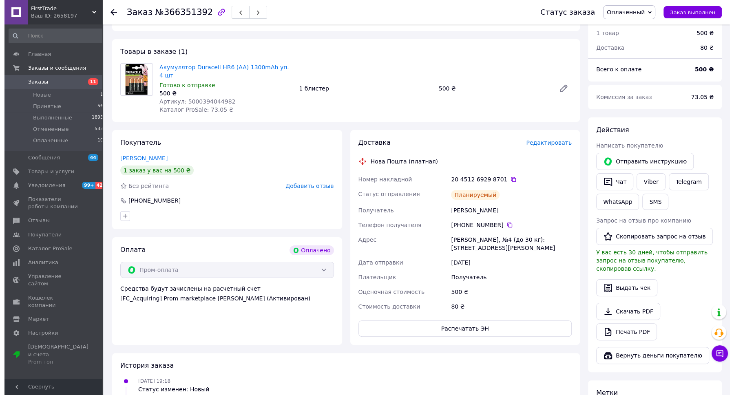
scroll to position [0, 0]
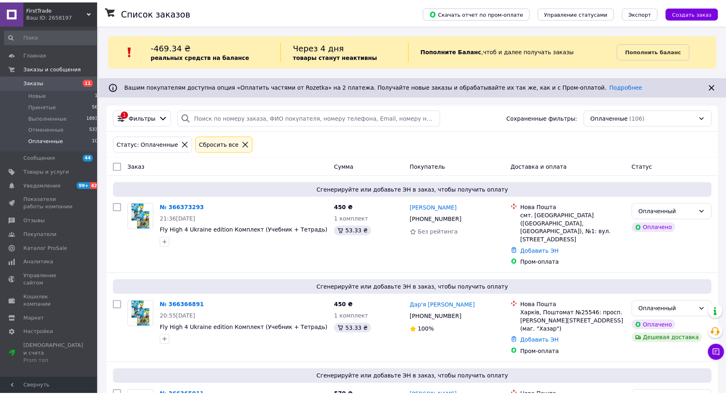
scroll to position [418, 0]
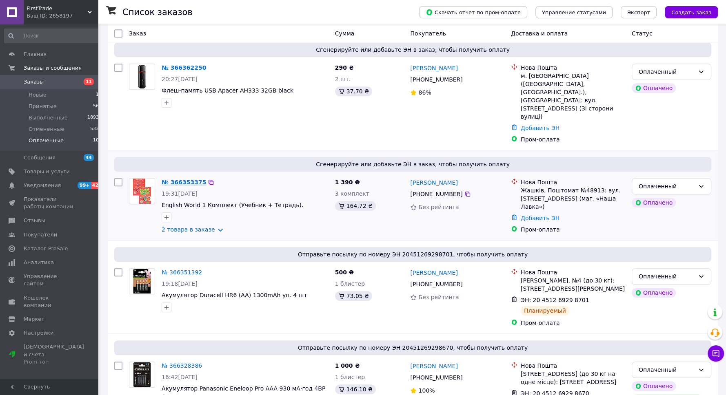
click at [177, 179] on link "№ 366353375" at bounding box center [183, 182] width 44 height 7
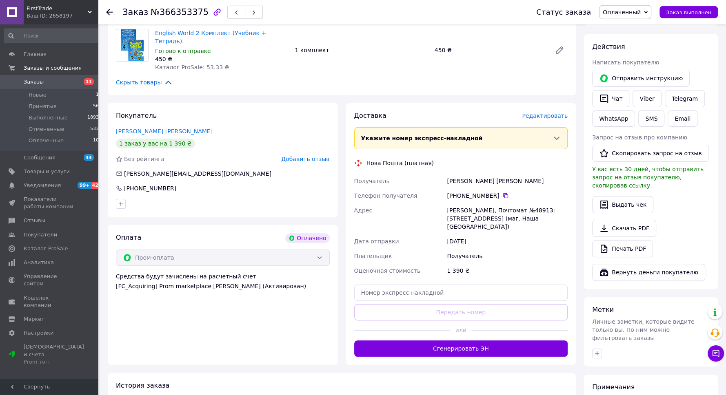
scroll to position [174, 0]
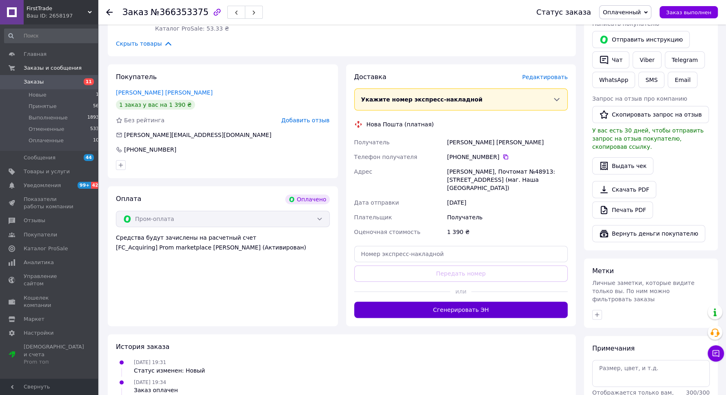
click at [431, 302] on button "Сгенерировать ЭН" at bounding box center [461, 310] width 214 height 16
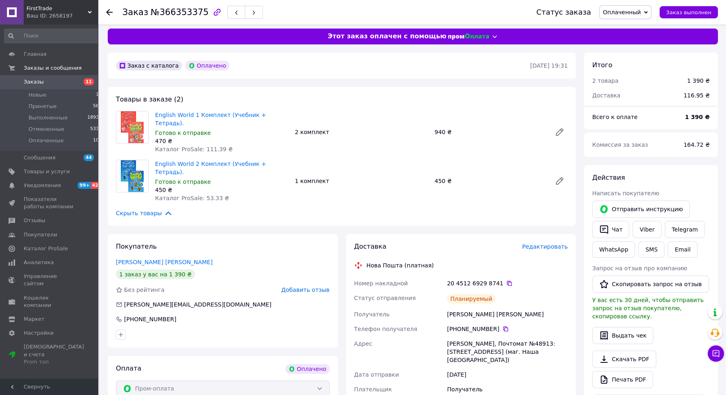
scroll to position [0, 0]
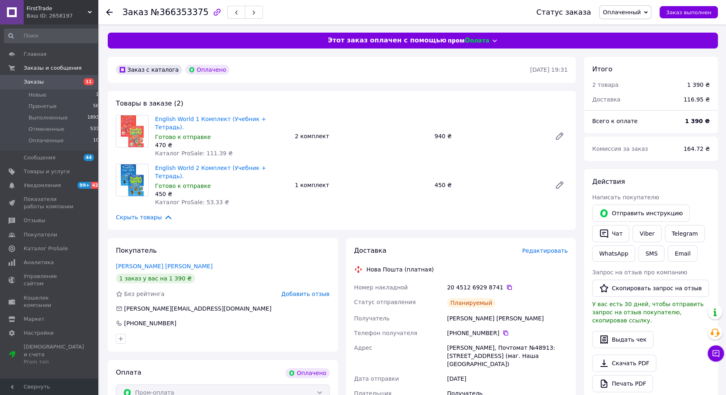
click at [89, 11] on use at bounding box center [90, 12] width 4 height 2
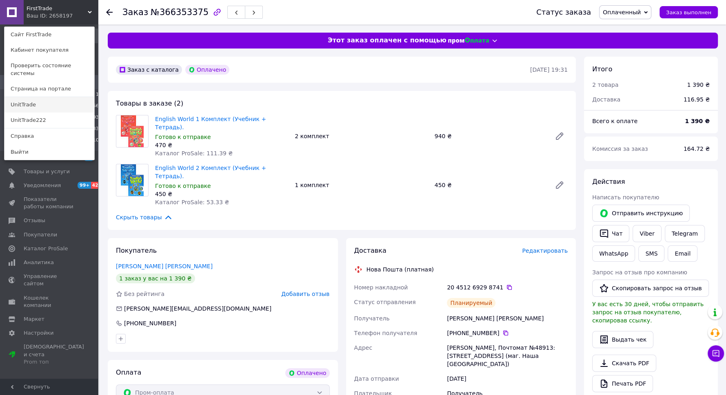
click at [57, 99] on link "UnitTrade" at bounding box center [49, 104] width 90 height 15
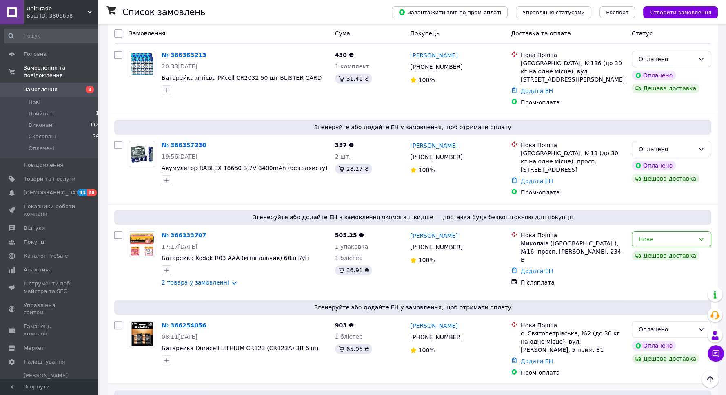
scroll to position [147, 0]
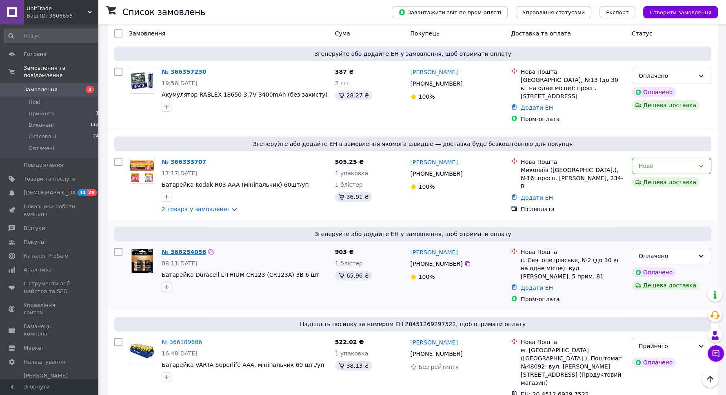
click at [189, 249] on link "№ 366254056" at bounding box center [183, 252] width 44 height 7
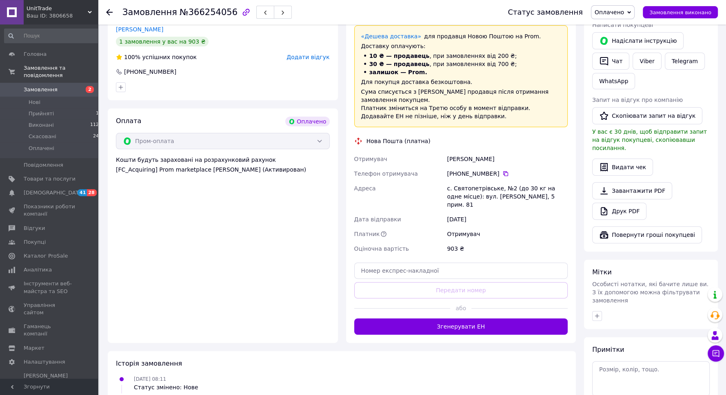
scroll to position [180, 0]
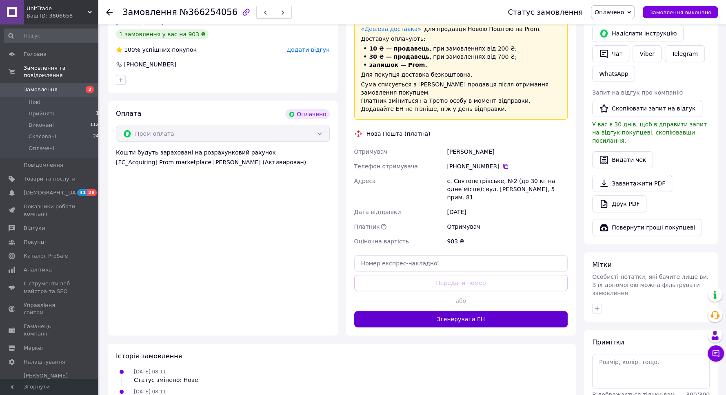
click at [399, 311] on button "Згенерувати ЕН" at bounding box center [461, 319] width 214 height 16
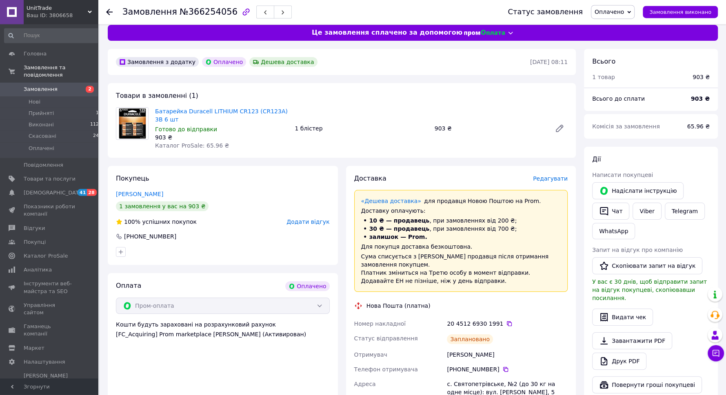
scroll to position [0, 0]
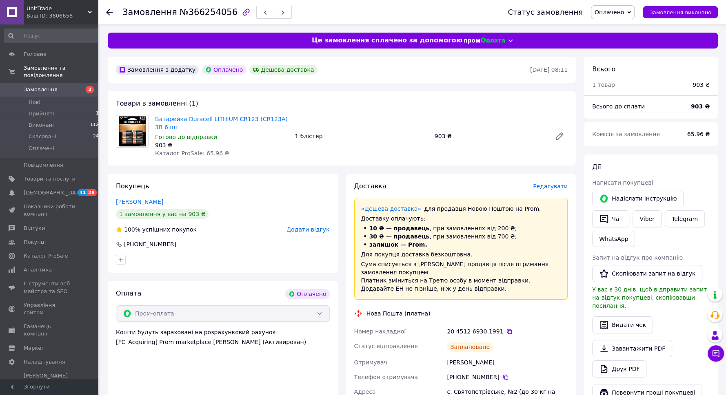
click at [108, 14] on icon at bounding box center [109, 12] width 7 height 7
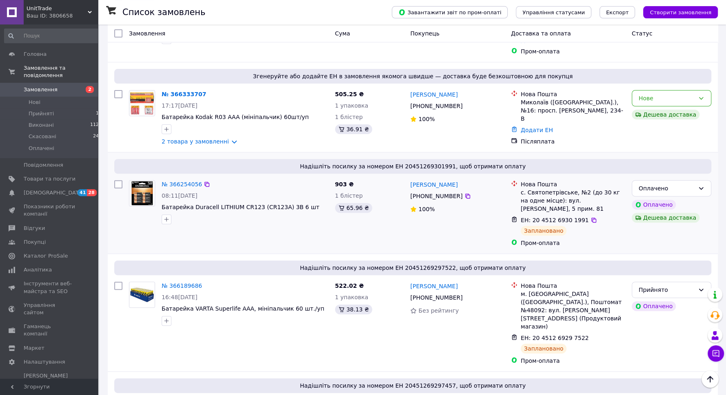
scroll to position [220, 0]
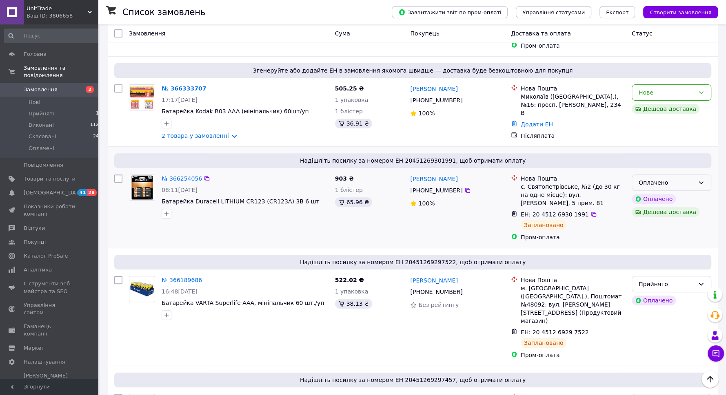
click at [696, 175] on div "Оплачено" at bounding box center [671, 183] width 80 height 16
click at [695, 166] on li "Прийнято" at bounding box center [671, 166] width 79 height 15
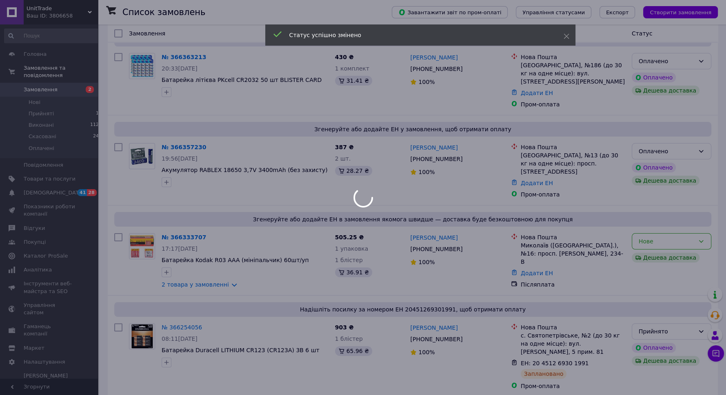
scroll to position [73, 0]
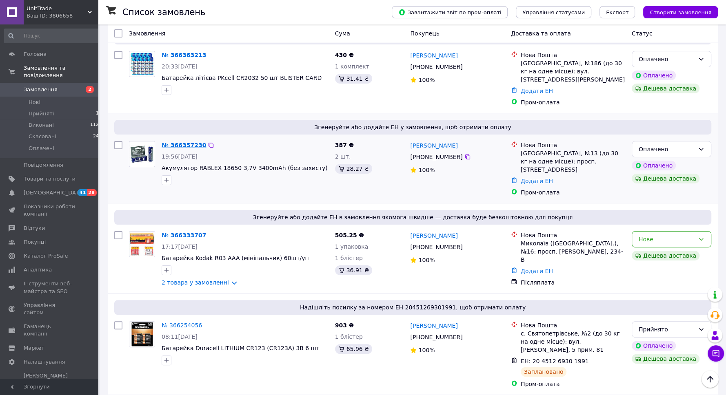
click at [177, 142] on link "№ 366357230" at bounding box center [183, 145] width 44 height 7
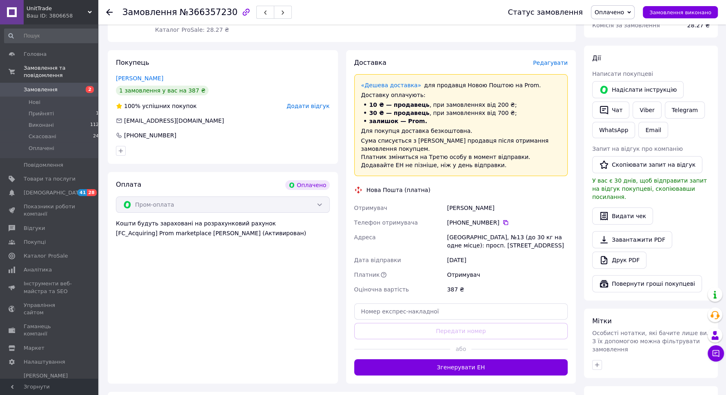
scroll to position [199, 0]
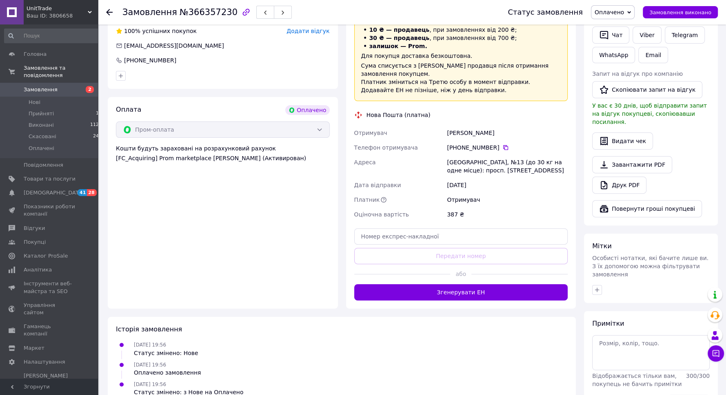
click at [429, 284] on button "Згенерувати ЕН" at bounding box center [461, 292] width 214 height 16
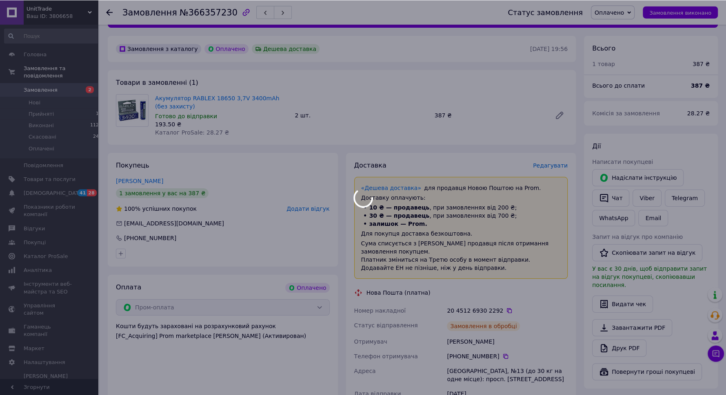
scroll to position [0, 0]
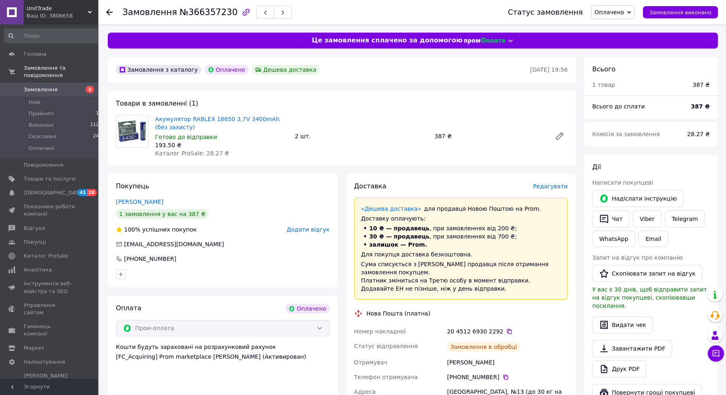
click at [617, 10] on span "Оплачено" at bounding box center [608, 12] width 29 height 7
click at [618, 28] on li "Прийнято" at bounding box center [612, 28] width 43 height 12
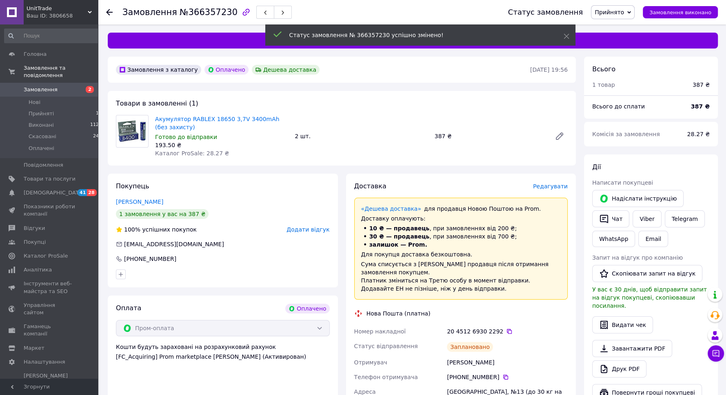
click at [109, 15] on use at bounding box center [109, 12] width 7 height 7
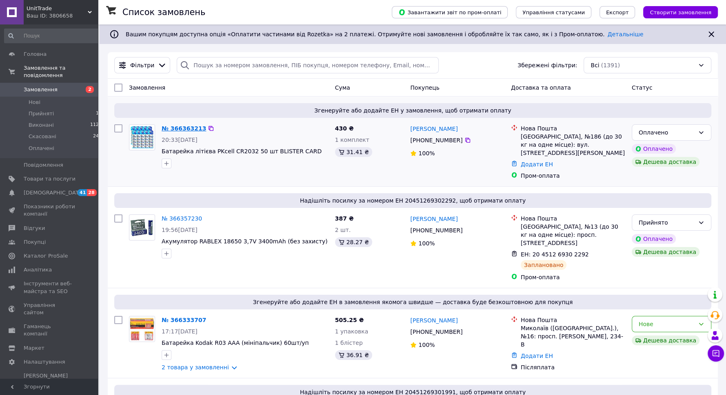
click at [183, 125] on link "№ 366363213" at bounding box center [183, 128] width 44 height 7
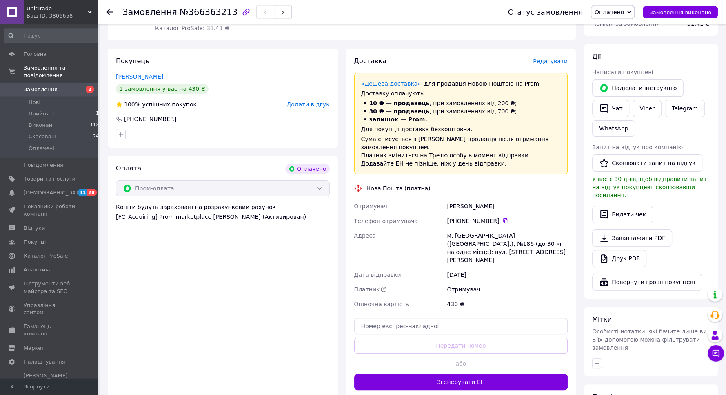
scroll to position [147, 0]
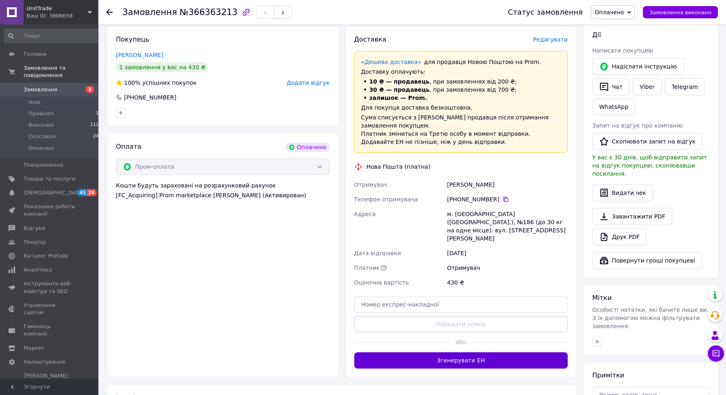
click at [497, 352] on button "Згенерувати ЕН" at bounding box center [461, 360] width 214 height 16
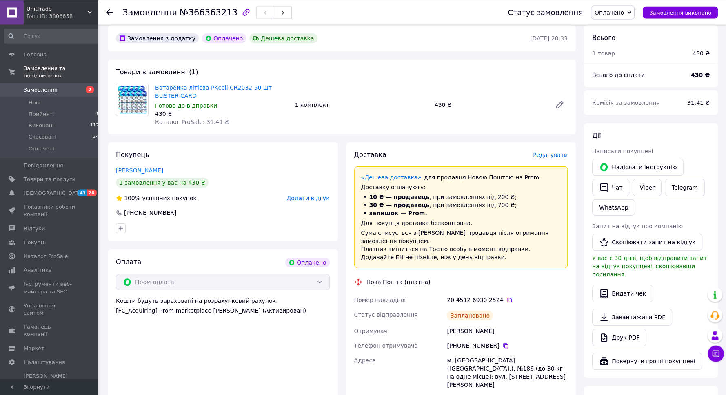
scroll to position [0, 0]
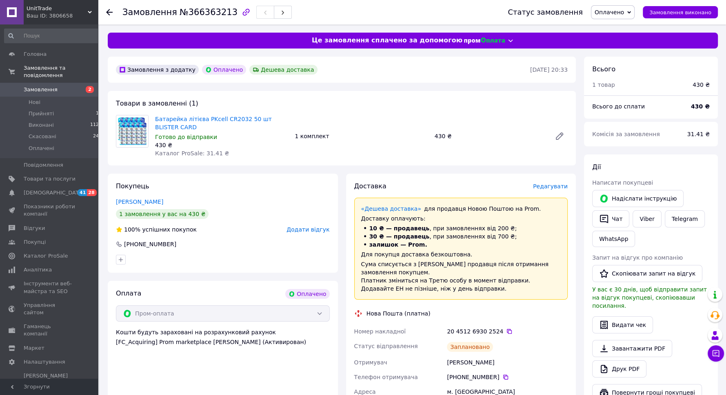
click at [621, 9] on span "Оплачено" at bounding box center [608, 12] width 29 height 7
click at [622, 27] on li "Прийнято" at bounding box center [612, 28] width 43 height 12
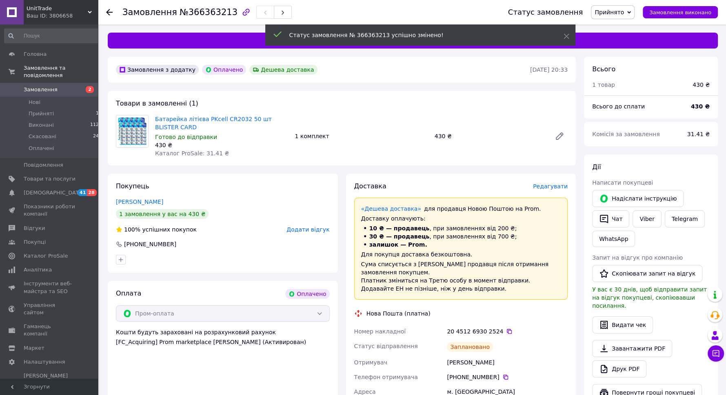
click at [111, 11] on icon at bounding box center [109, 12] width 7 height 7
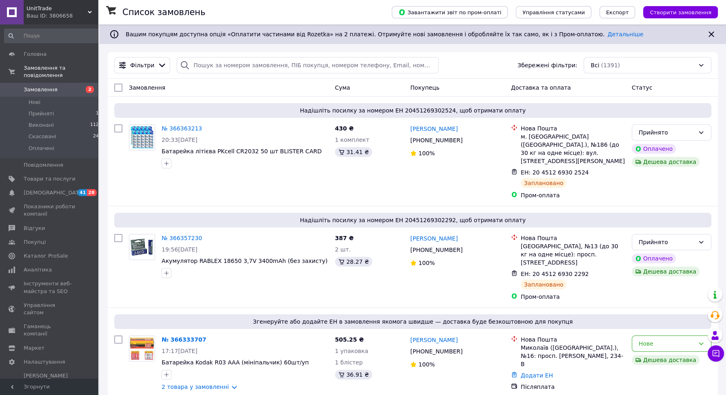
click at [81, 18] on div "Ваш ID: 3806658" at bounding box center [62, 15] width 71 height 7
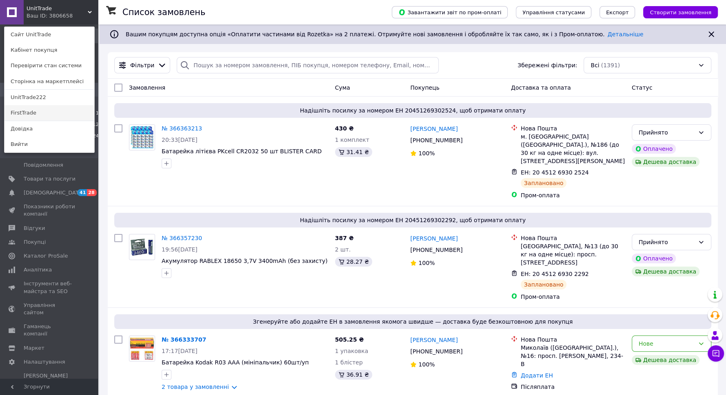
click at [47, 115] on link "FirstTrade" at bounding box center [49, 112] width 90 height 15
